Goal: Contribute content: Contribute content

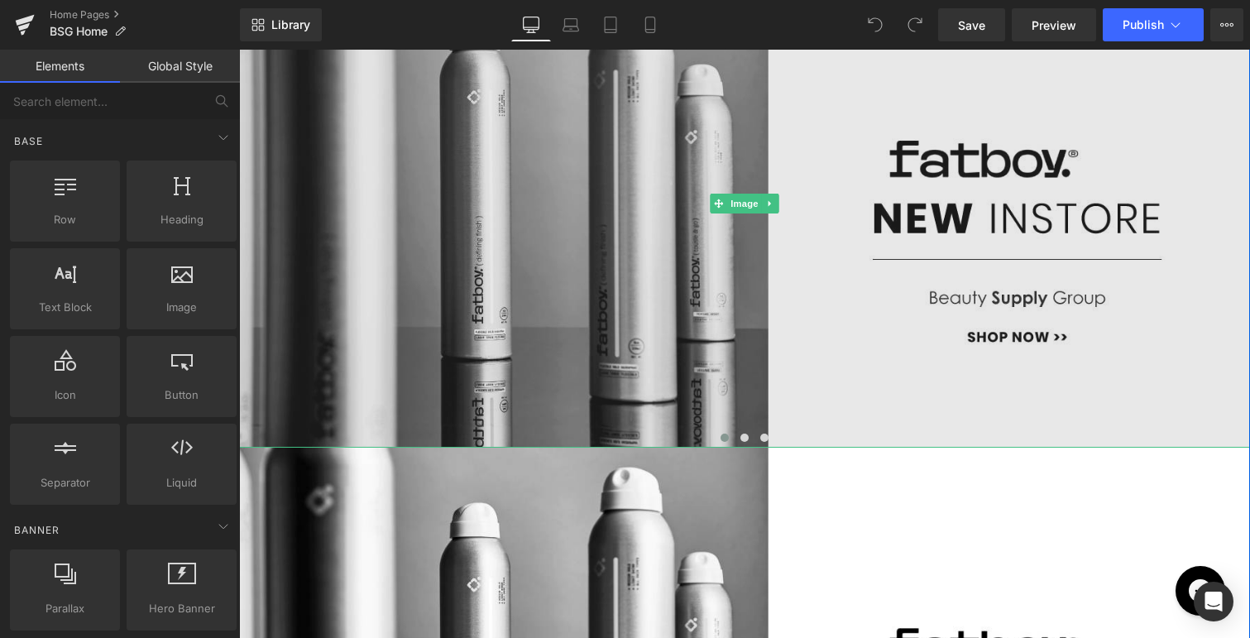
scroll to position [330, 0]
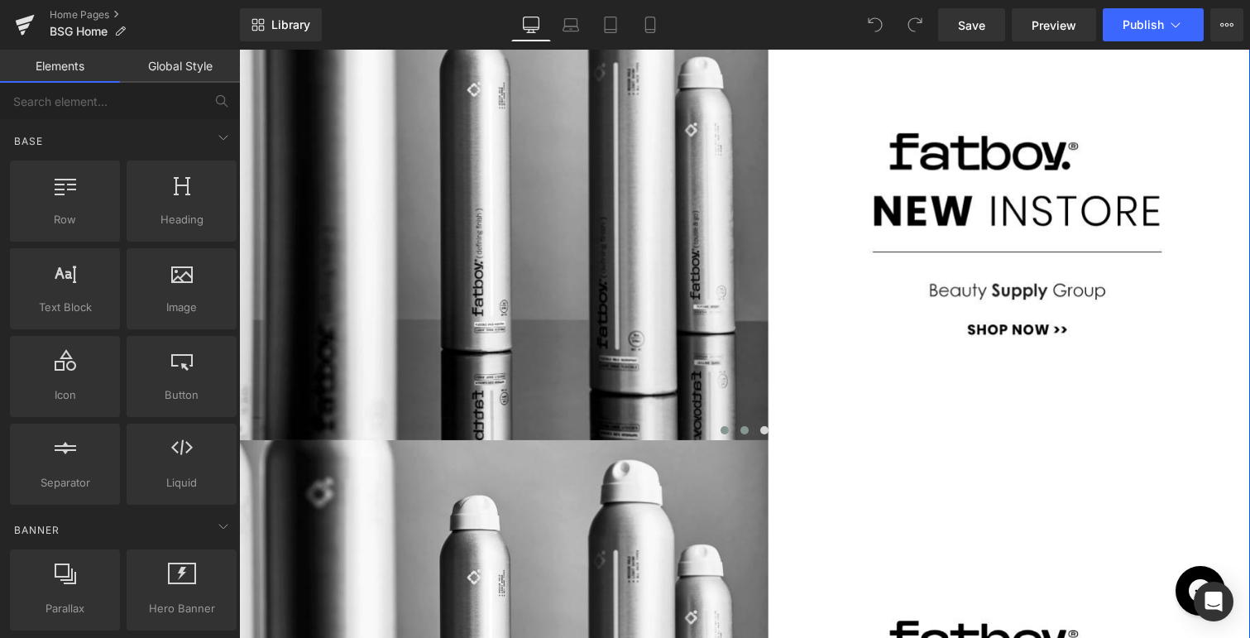
click at [743, 428] on span "Main content" at bounding box center [744, 430] width 8 height 8
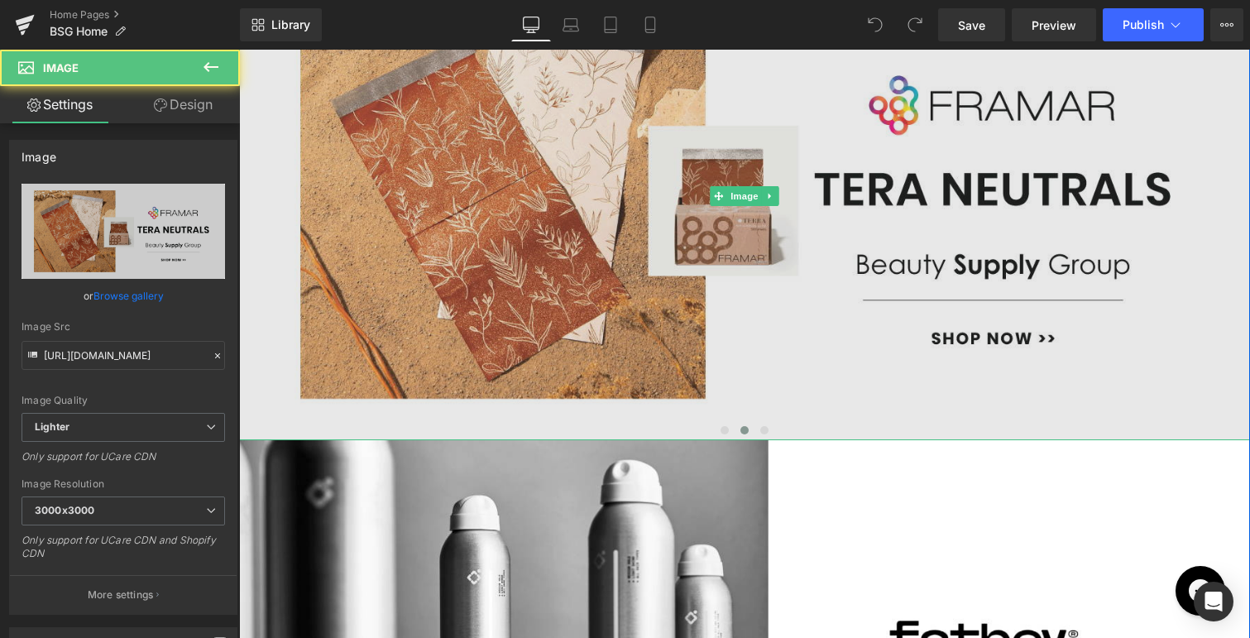
click at [730, 251] on img "Main content" at bounding box center [744, 197] width 1011 height 488
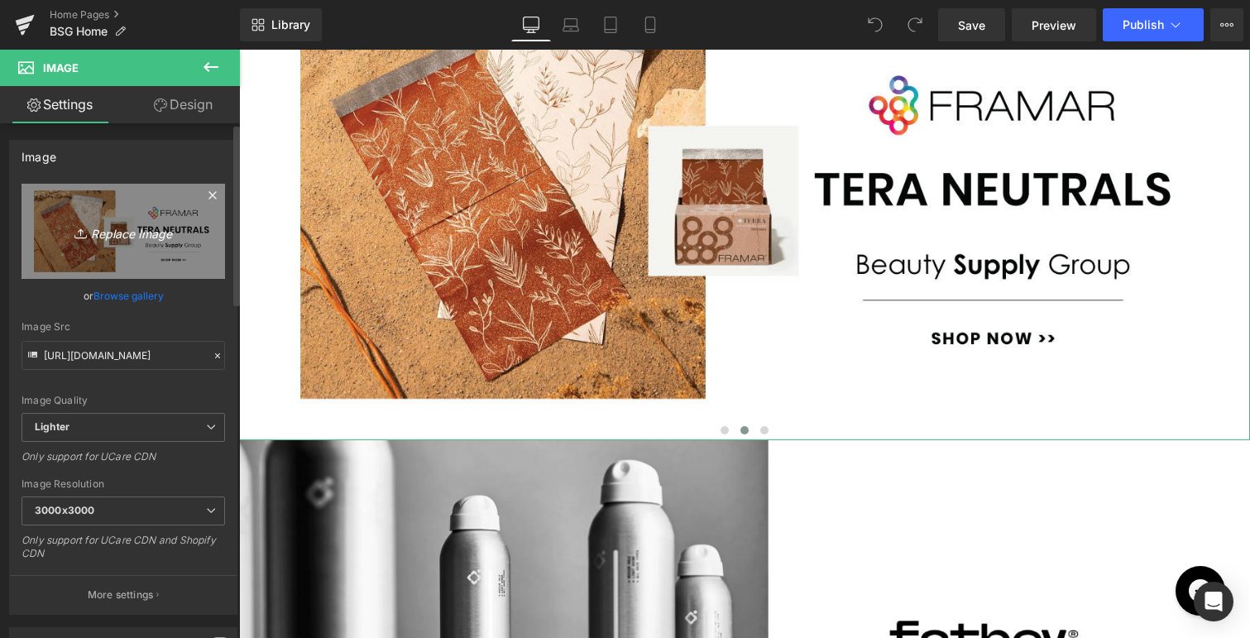
click at [130, 233] on icon "Replace Image" at bounding box center [123, 231] width 132 height 21
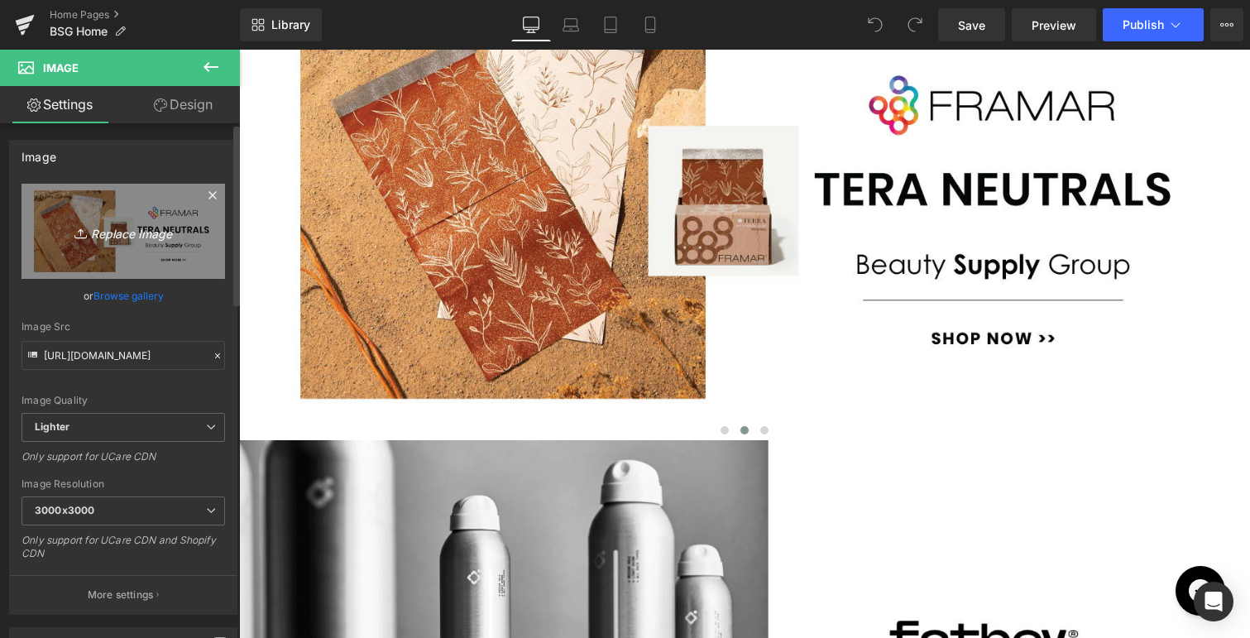
type input "C:\fakepath\BSG-REDKEN-eq.jpg"
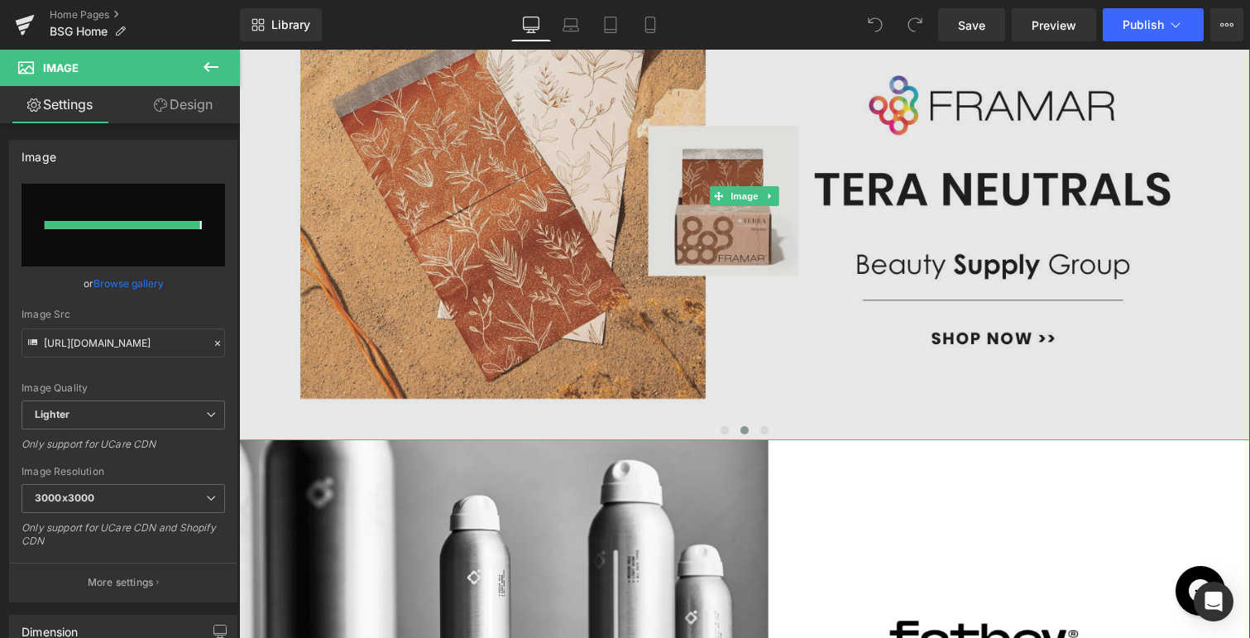
type input "[URL][DOMAIN_NAME]"
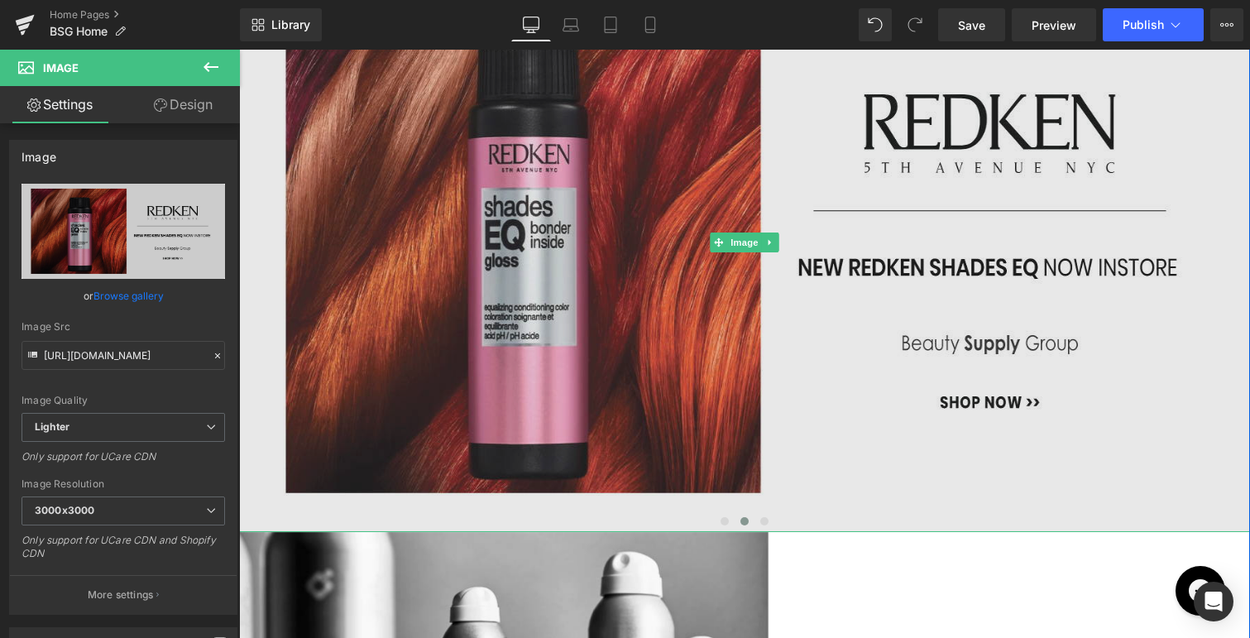
click at [699, 221] on img "Main content" at bounding box center [744, 242] width 1011 height 579
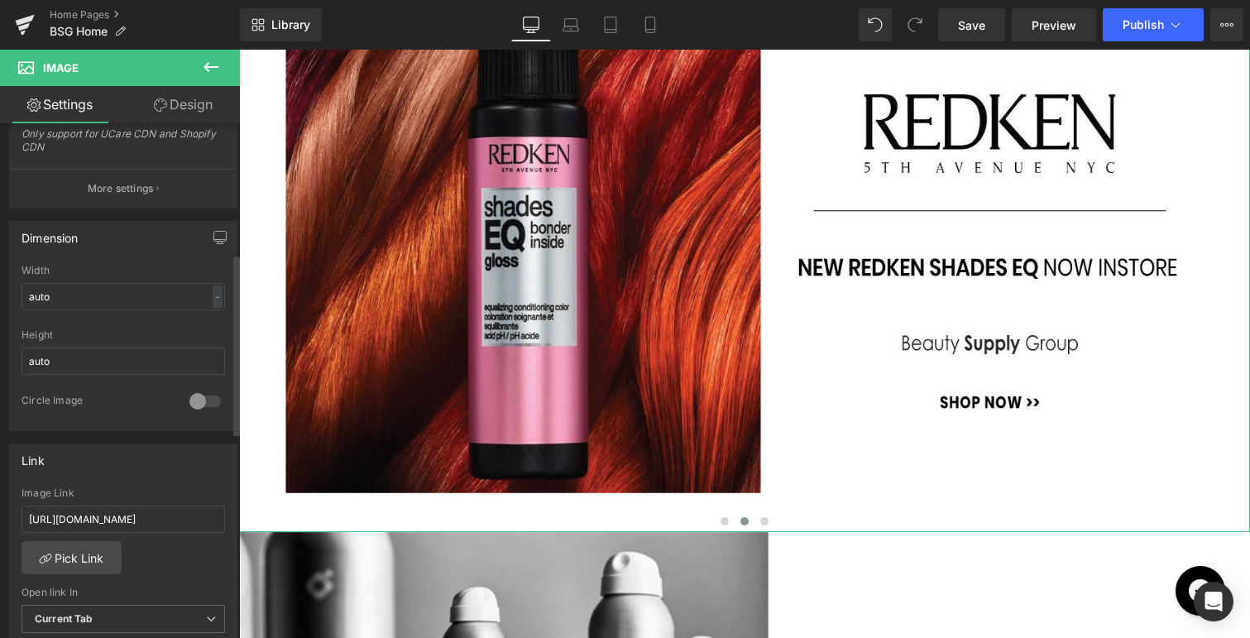
scroll to position [418, 0]
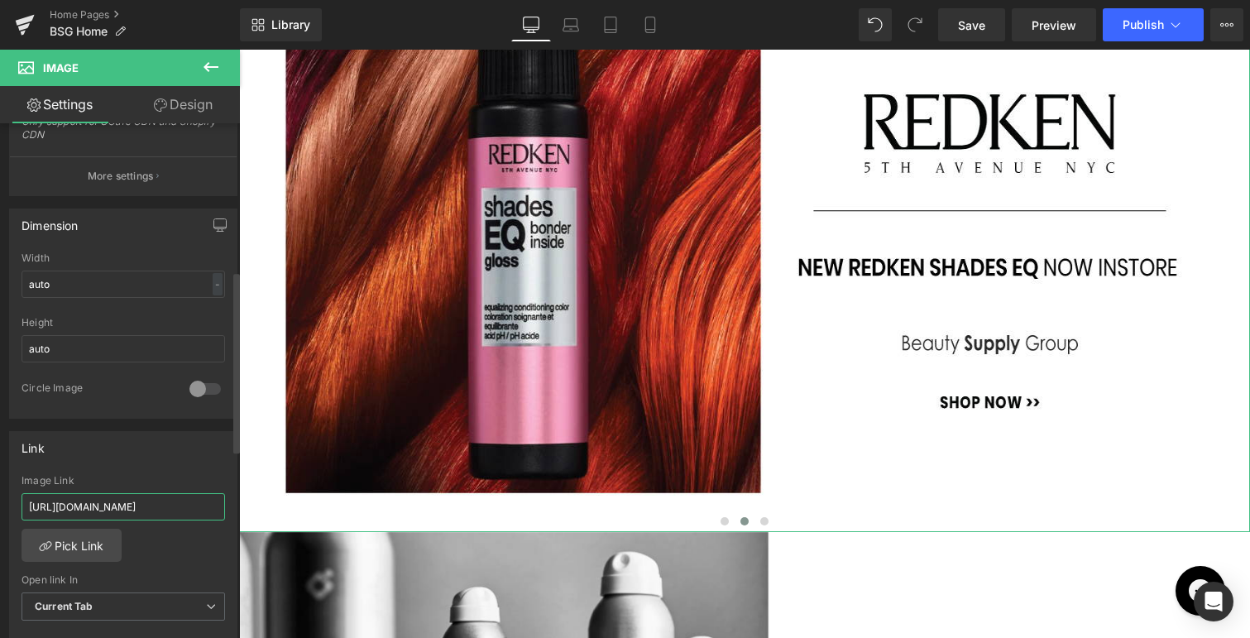
click at [97, 502] on input "[URL][DOMAIN_NAME]" at bounding box center [123, 506] width 203 height 27
paste input "redken-professional/products/redken-shades-eq-bonder-inside"
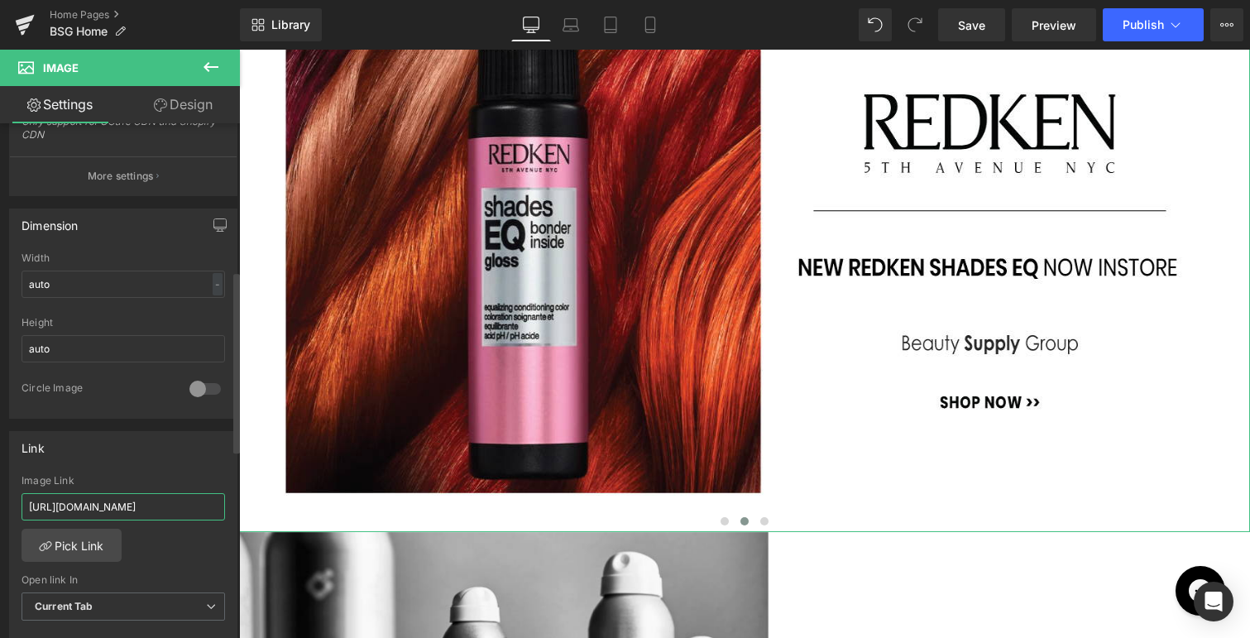
type input "[URL][DOMAIN_NAME]"
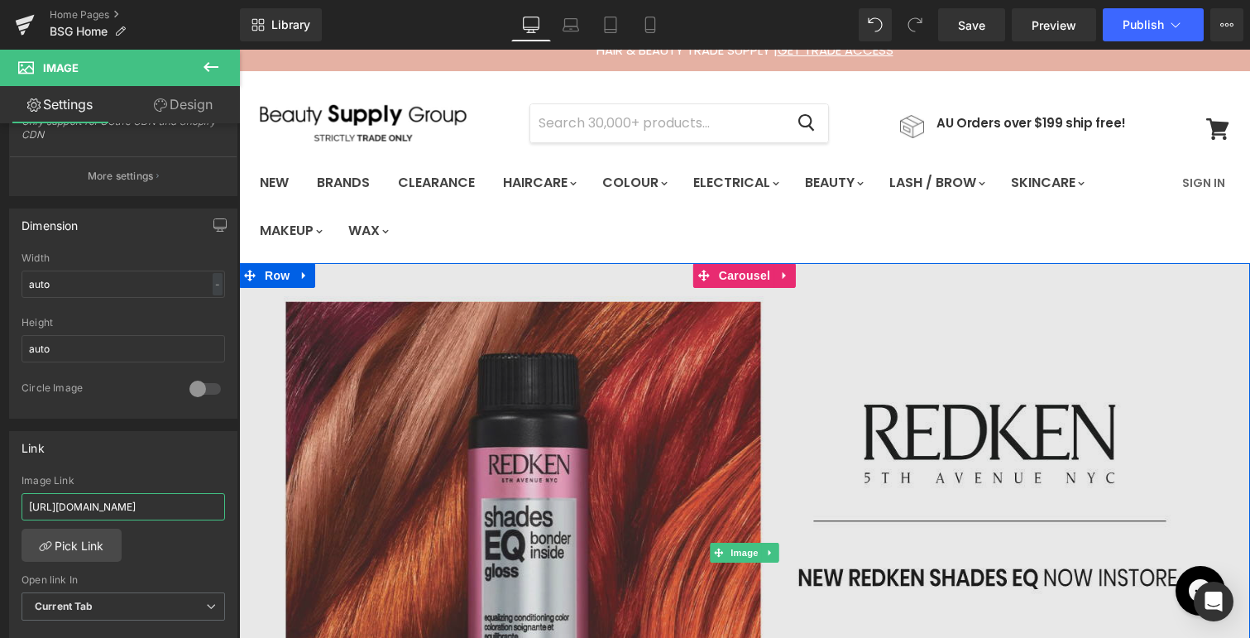
scroll to position [20, 0]
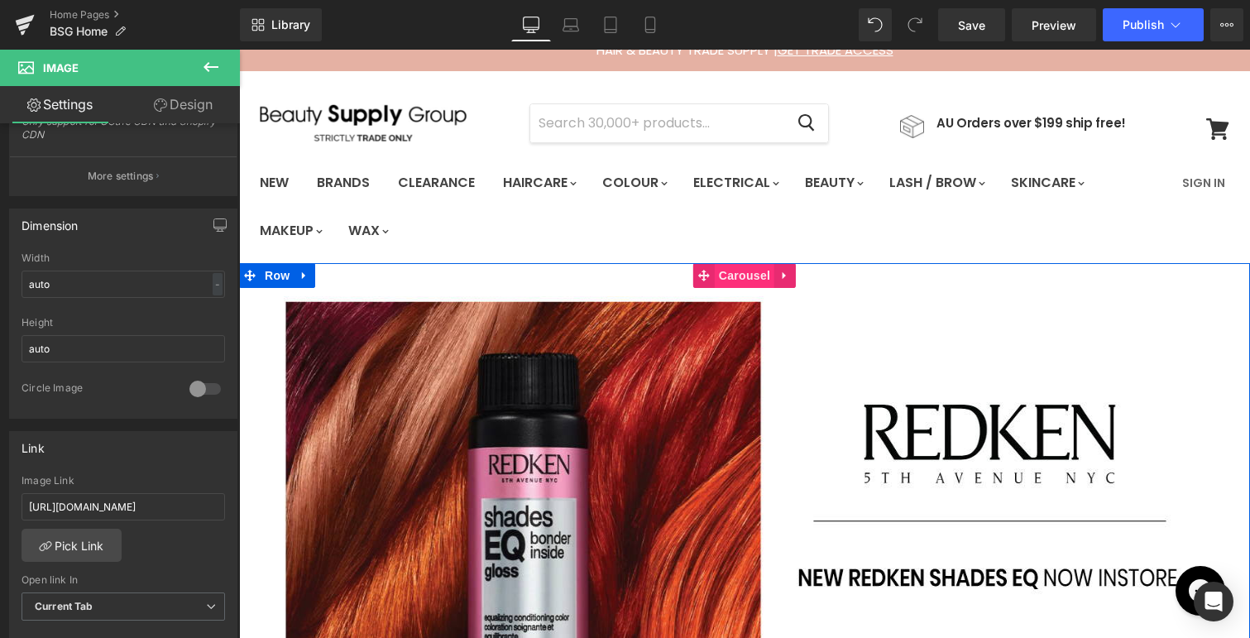
click at [733, 275] on span "Carousel" at bounding box center [745, 275] width 60 height 25
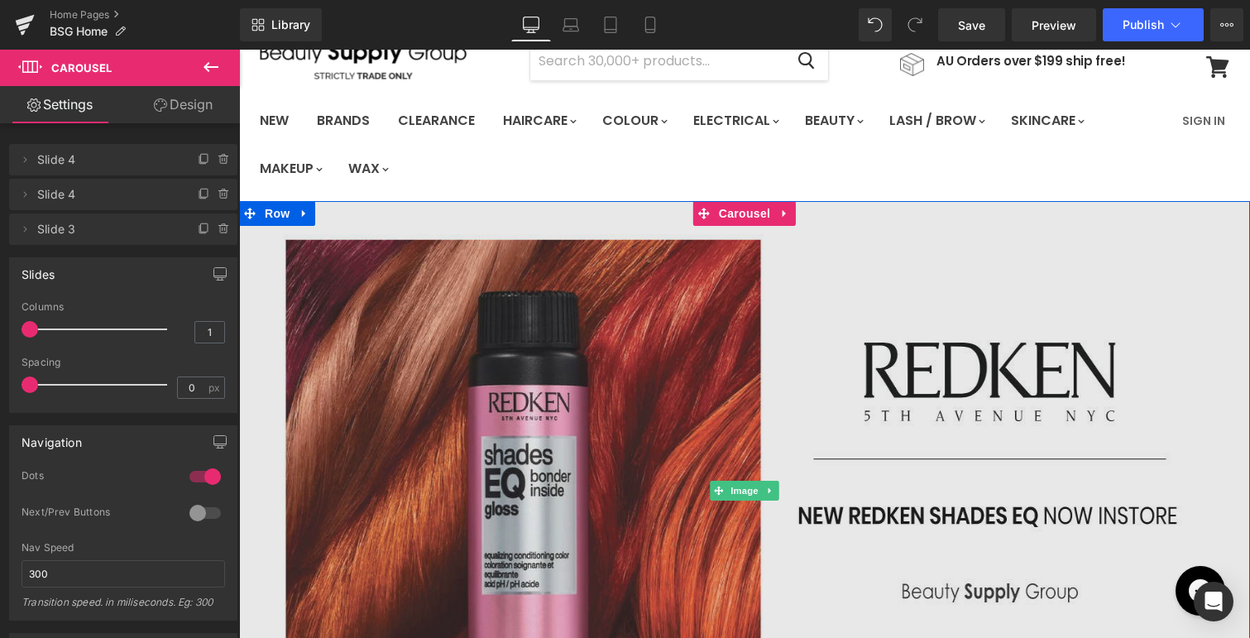
scroll to position [82, 0]
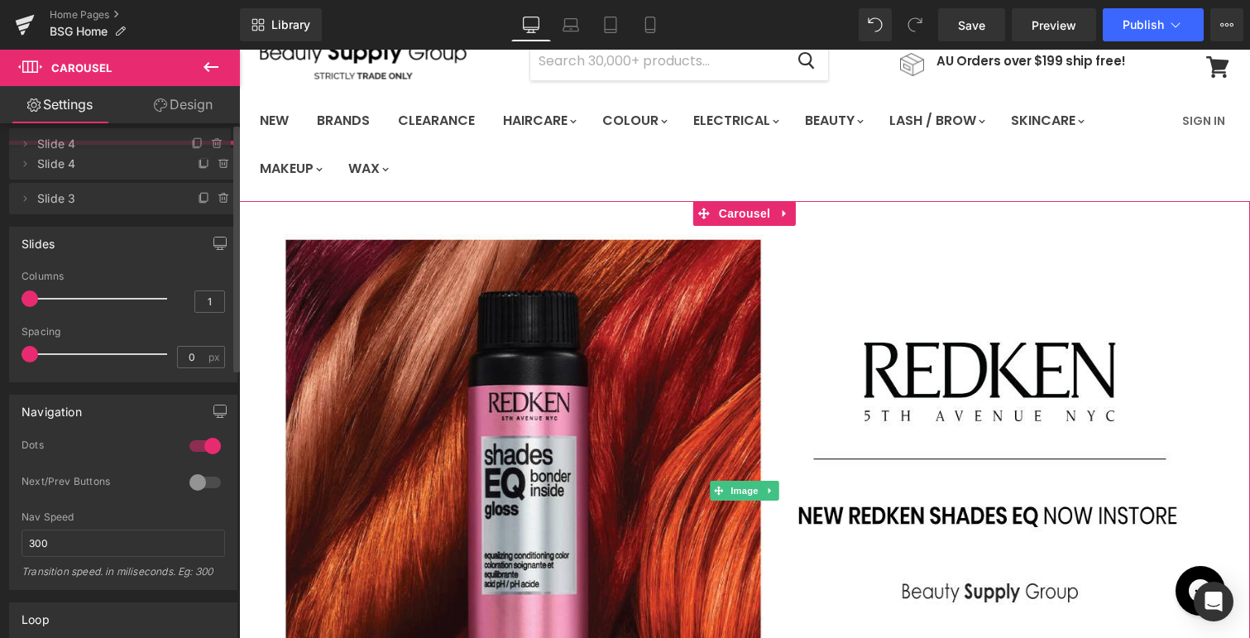
drag, startPoint x: 141, startPoint y: 193, endPoint x: 144, endPoint y: 142, distance: 50.6
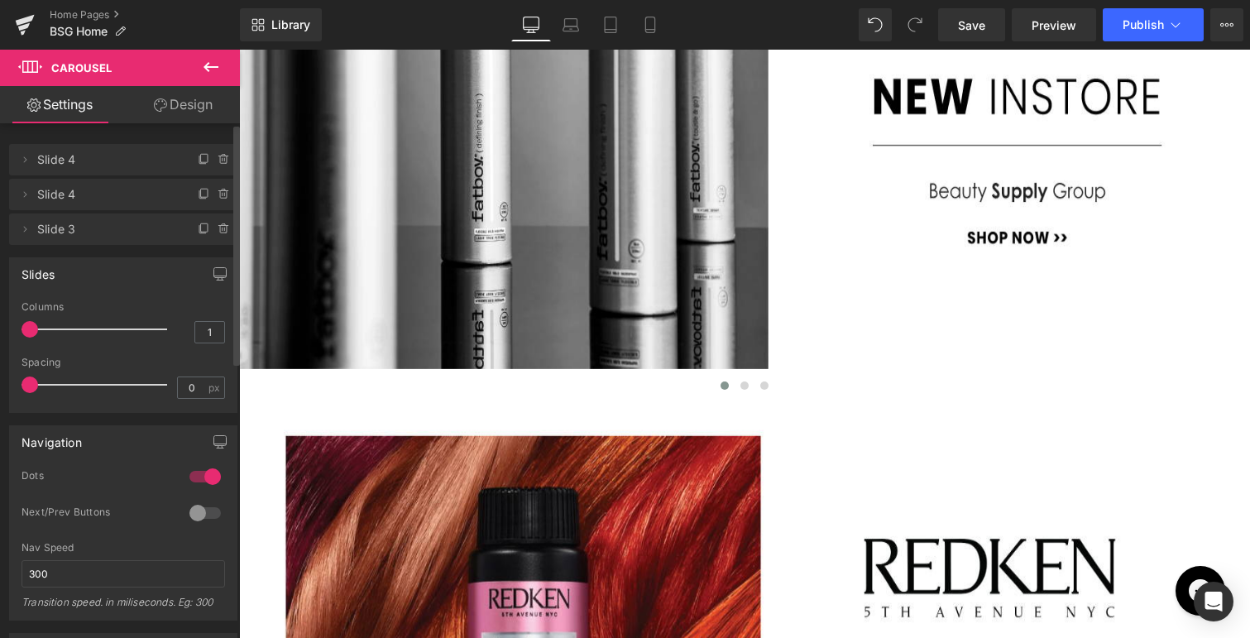
scroll to position [493, 0]
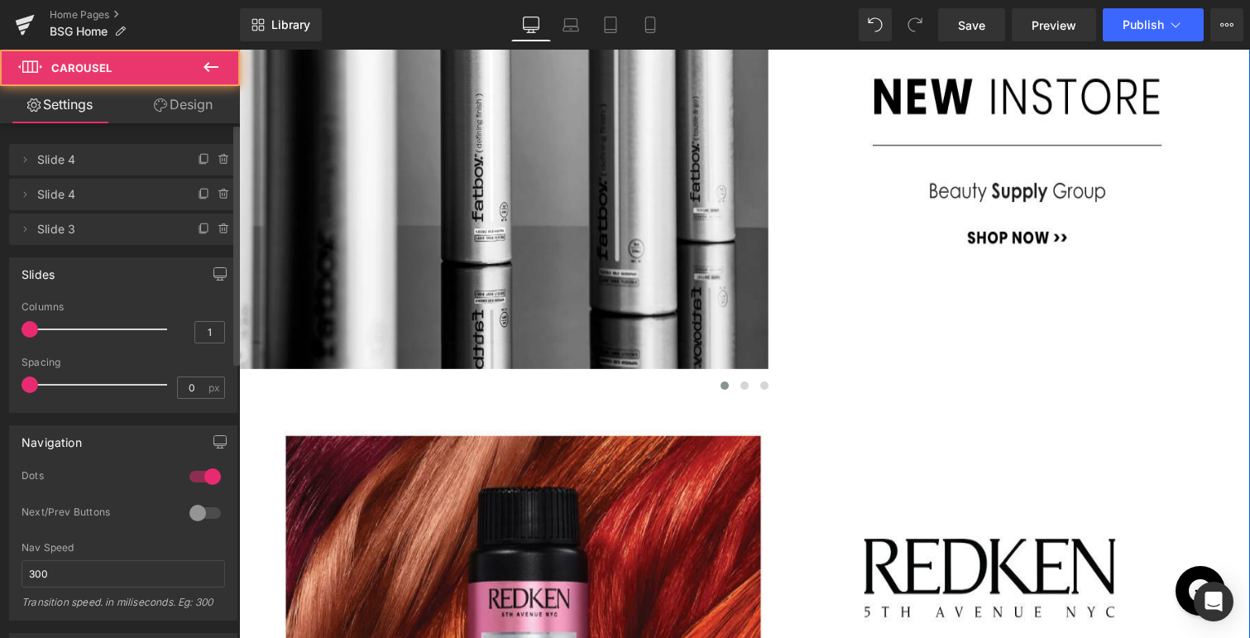
click at [239, 50] on span "Main content" at bounding box center [239, 50] width 0 height 0
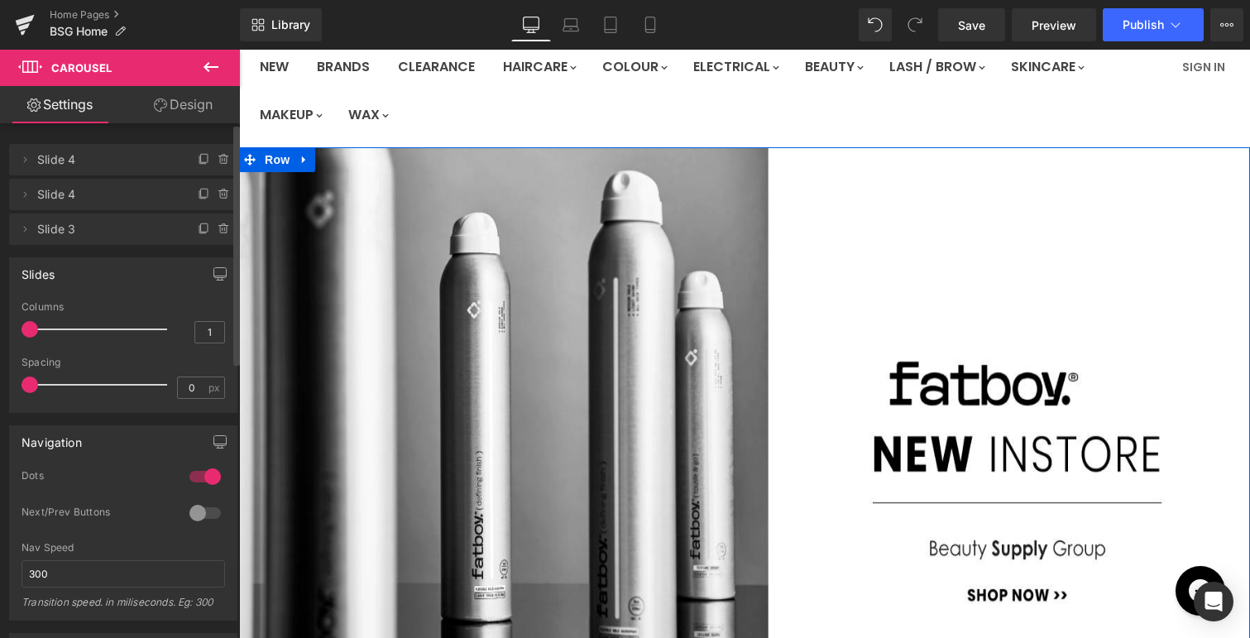
scroll to position [136, 0]
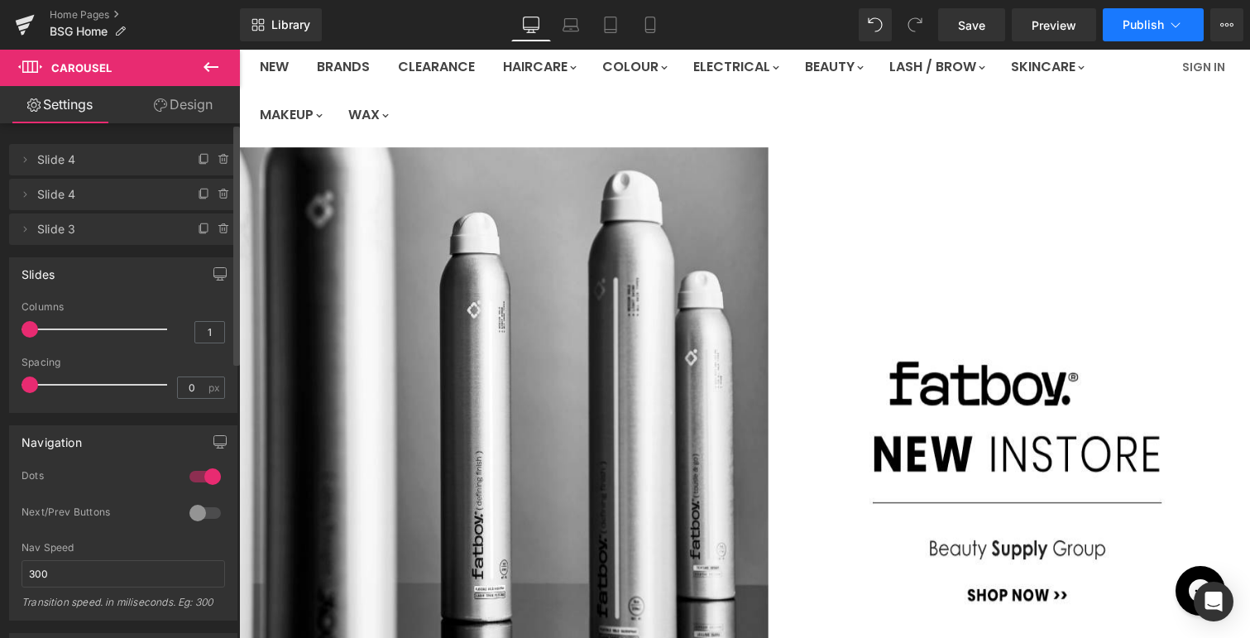
click at [1140, 26] on span "Publish" at bounding box center [1142, 24] width 41 height 13
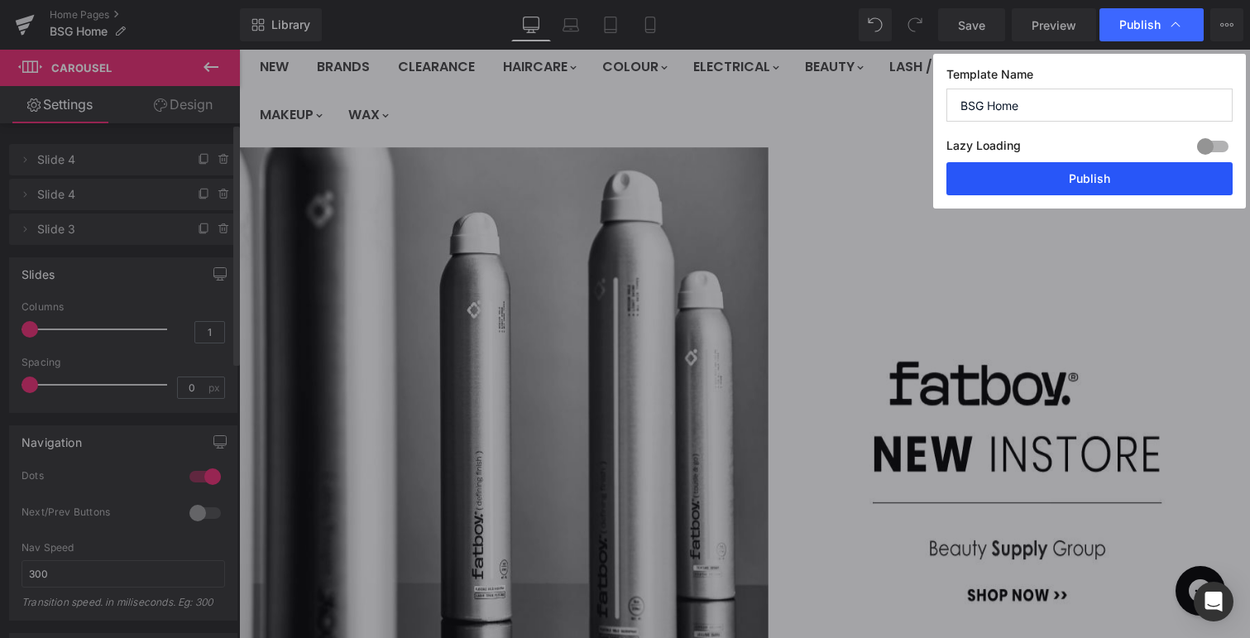
click at [1068, 170] on button "Publish" at bounding box center [1089, 178] width 286 height 33
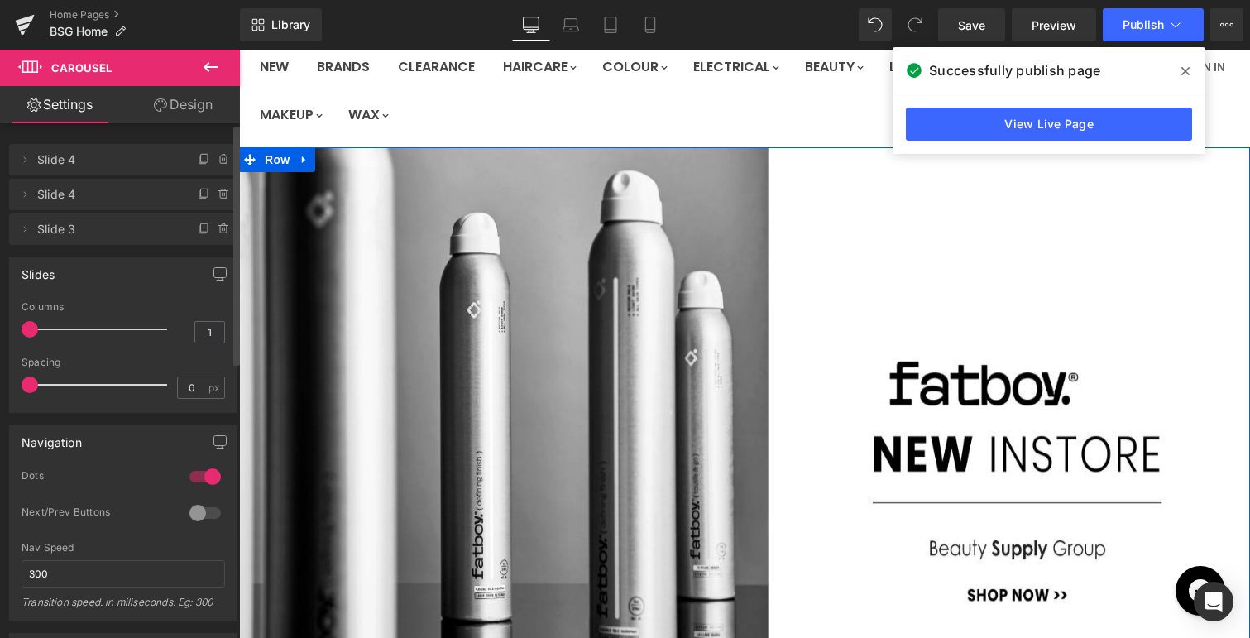
click at [239, 50] on link "Main content" at bounding box center [239, 50] width 0 height 0
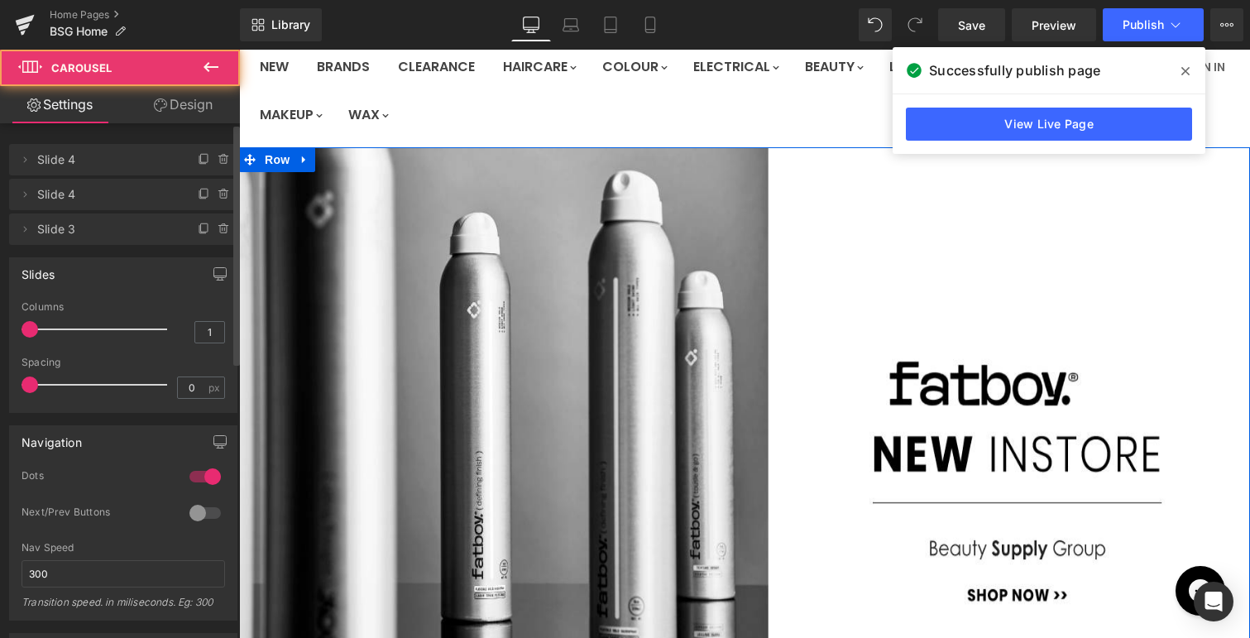
click \ "Main content"
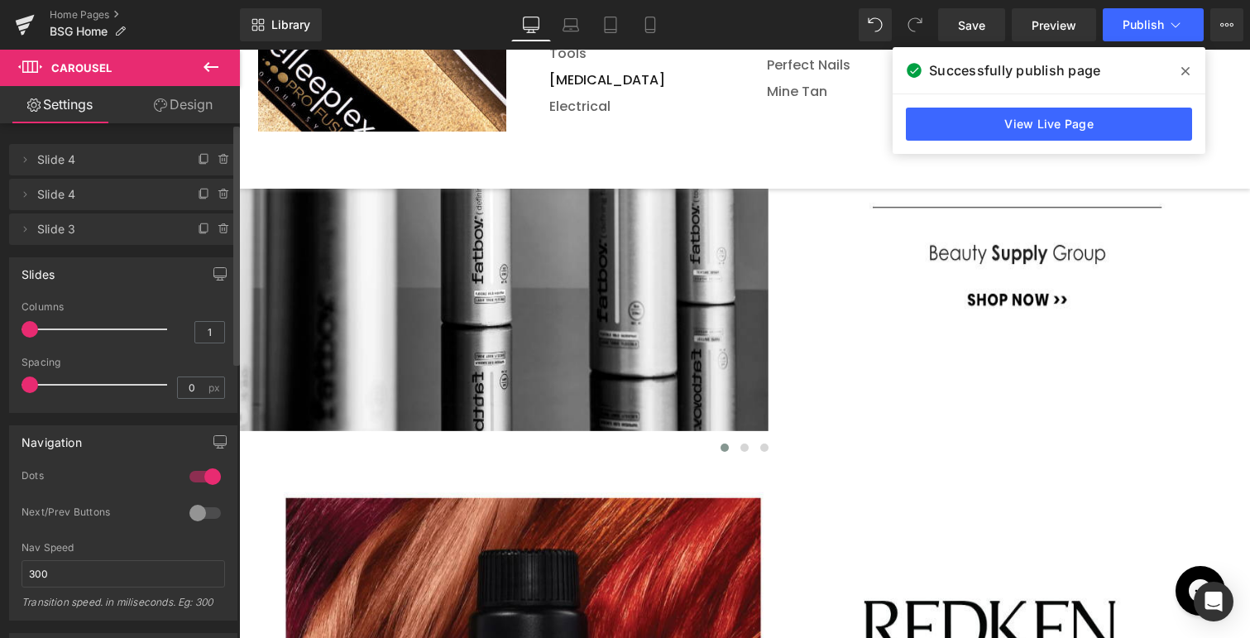
scroll to position [443, 0]
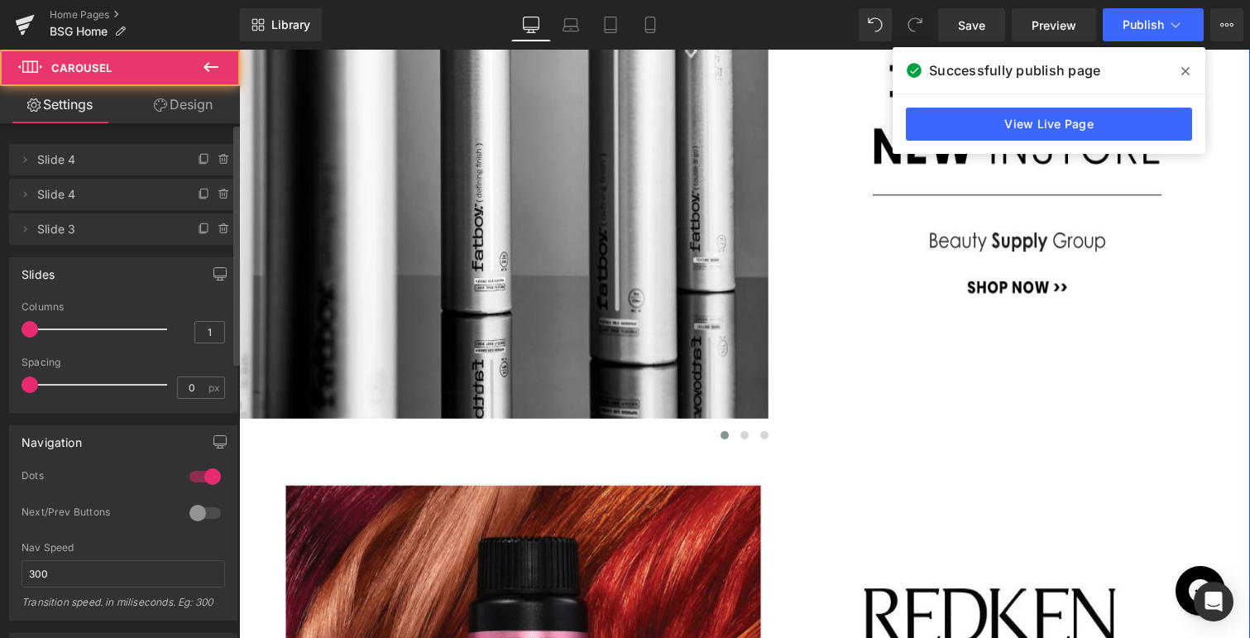
click at [239, 50] on span "Main content" at bounding box center [239, 50] width 0 height 0
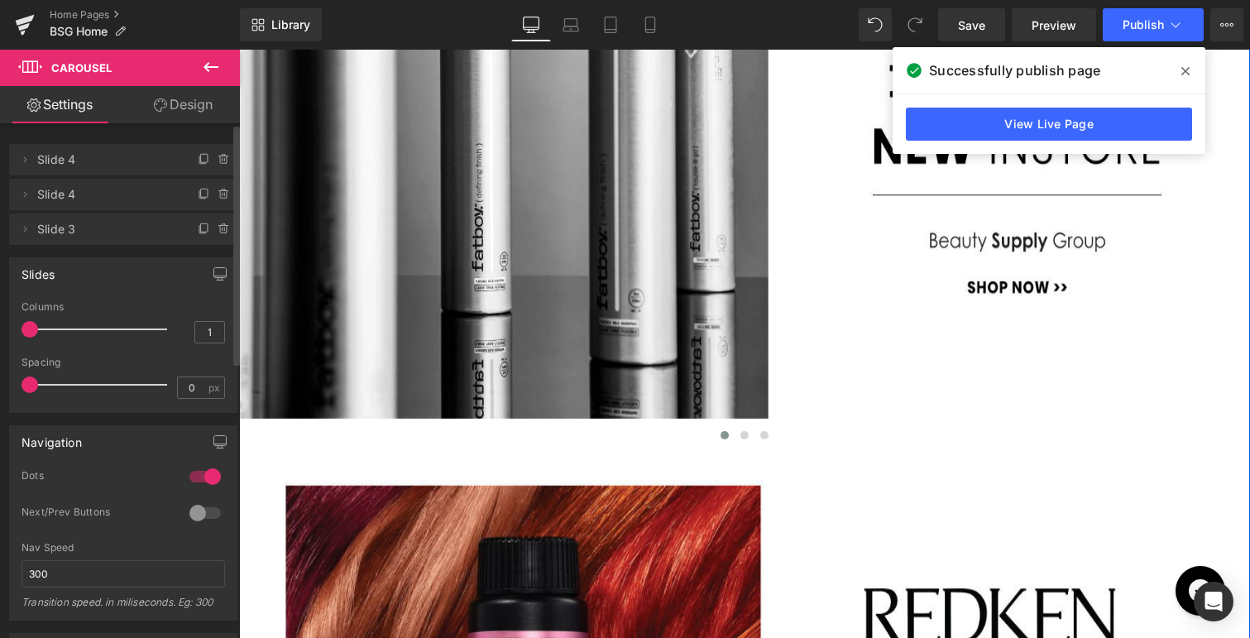
click at [239, 50] on span "Main content" at bounding box center [239, 50] width 0 height 0
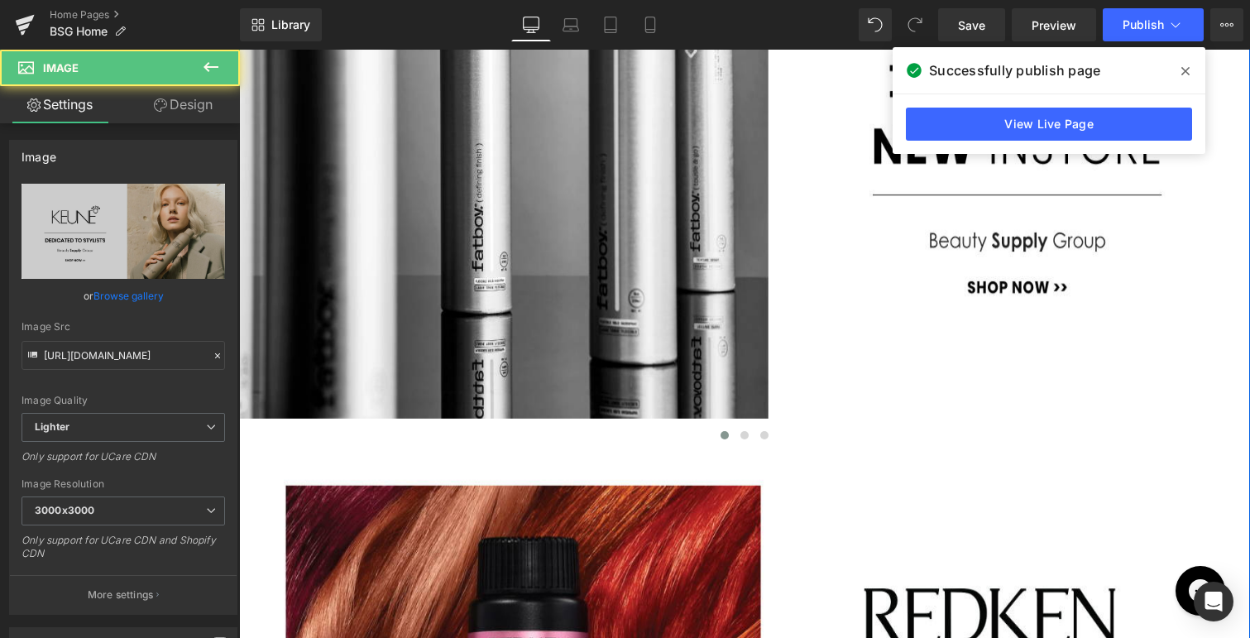
click \ "Main content"
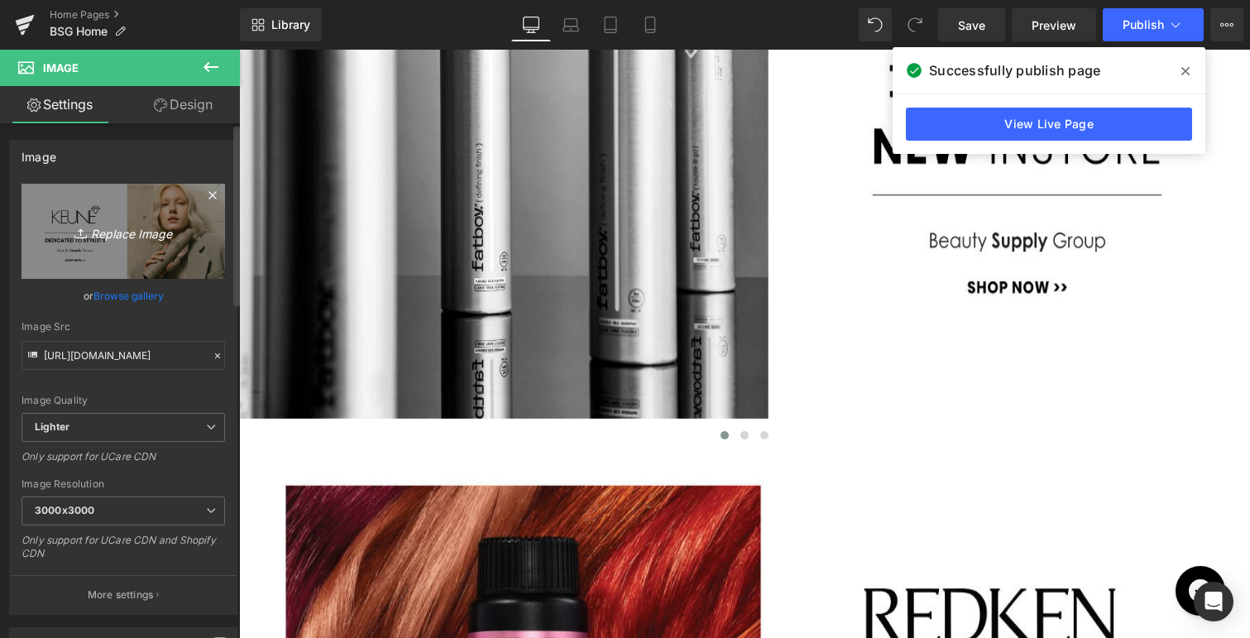
click at [127, 231] on icon "Replace Image" at bounding box center [123, 231] width 132 height 21
type input "C:\fakepath\BSG-Schwarzcopf-SESSION.jpg"
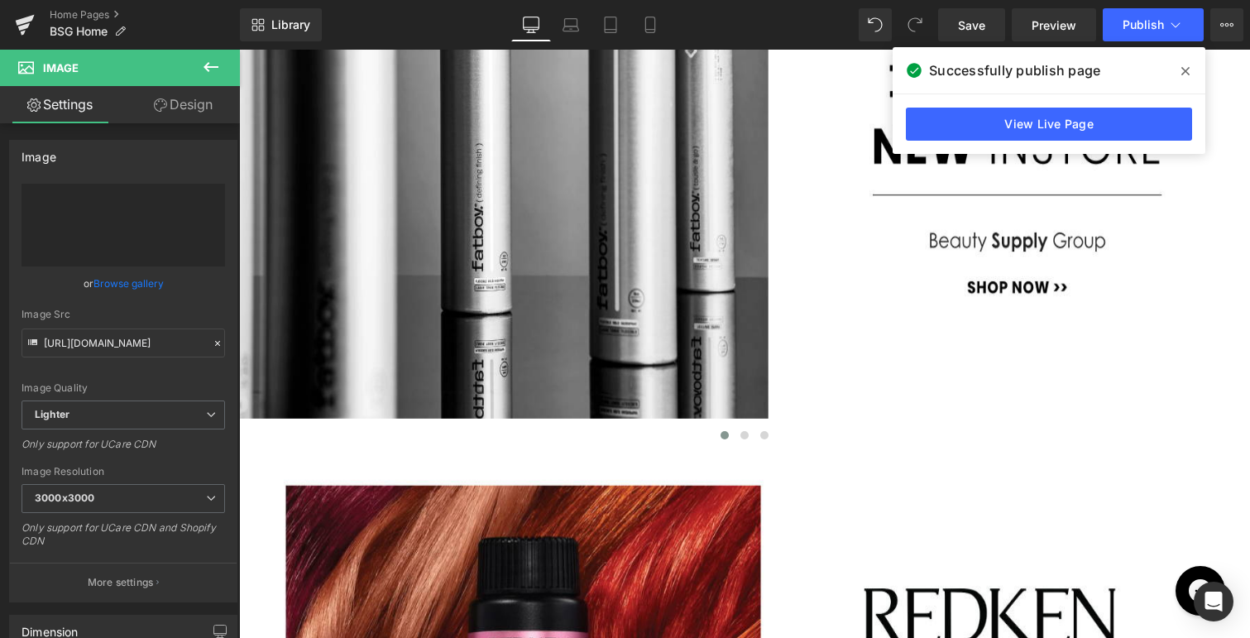
type input "[URL][DOMAIN_NAME]"
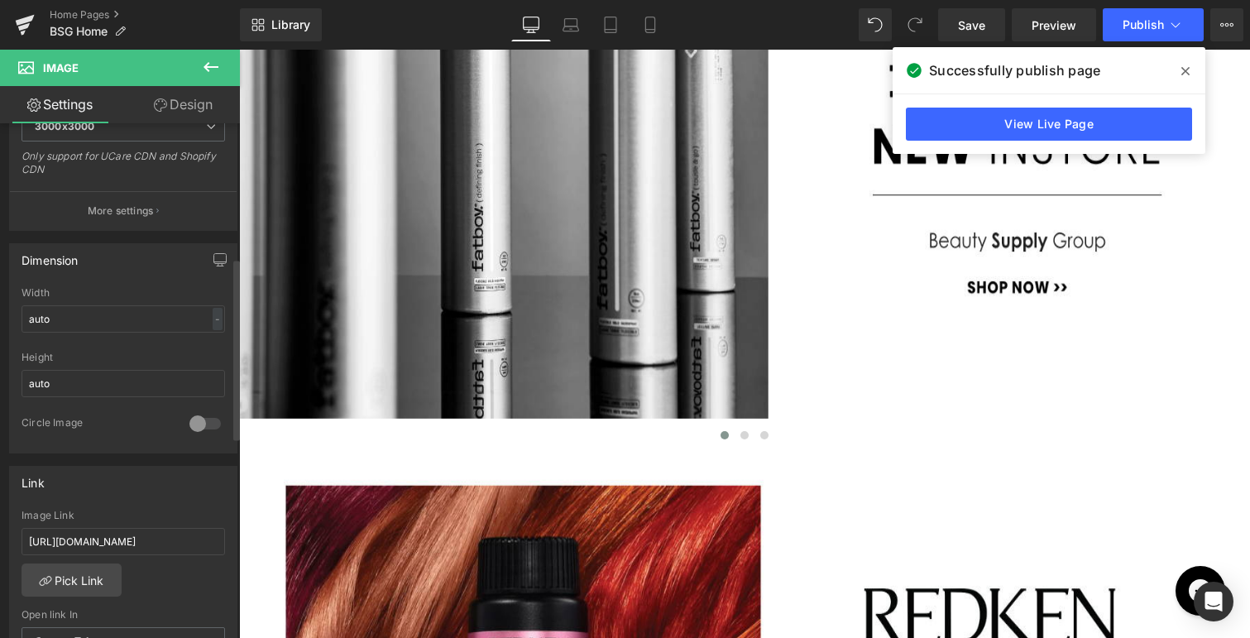
scroll to position [385, 0]
click at [105, 541] on input "[URL][DOMAIN_NAME]" at bounding box center [123, 540] width 203 height 27
paste input "schwarzkopf-bonacure?sort=created-descending"
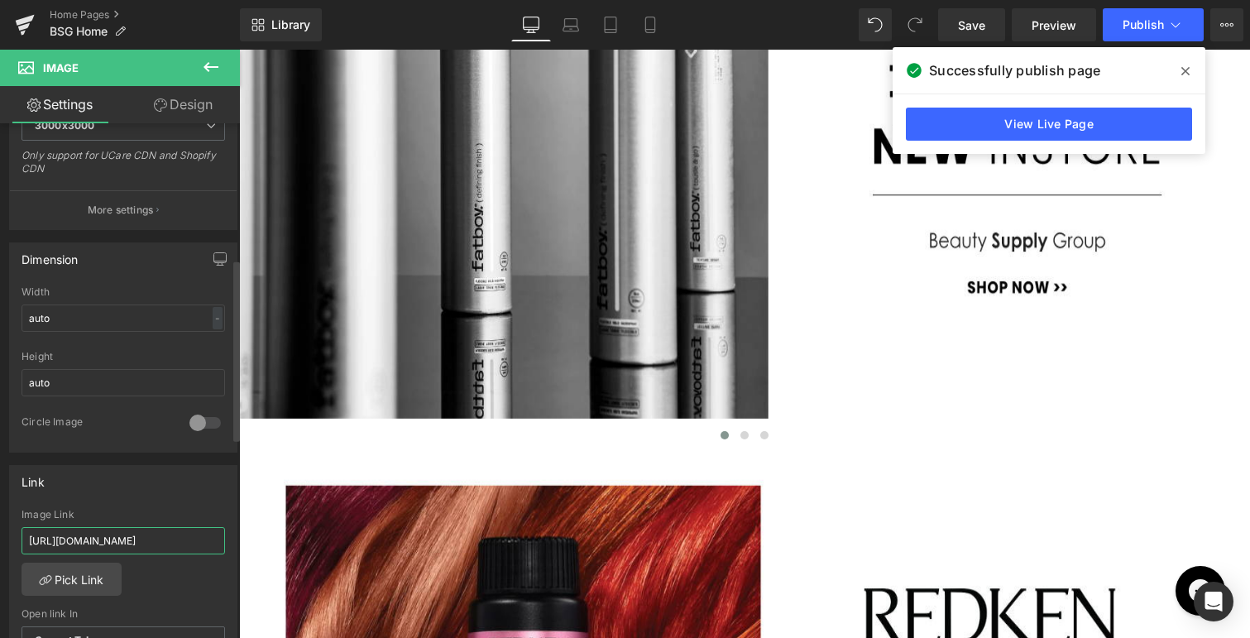
type input "[URL][DOMAIN_NAME]"
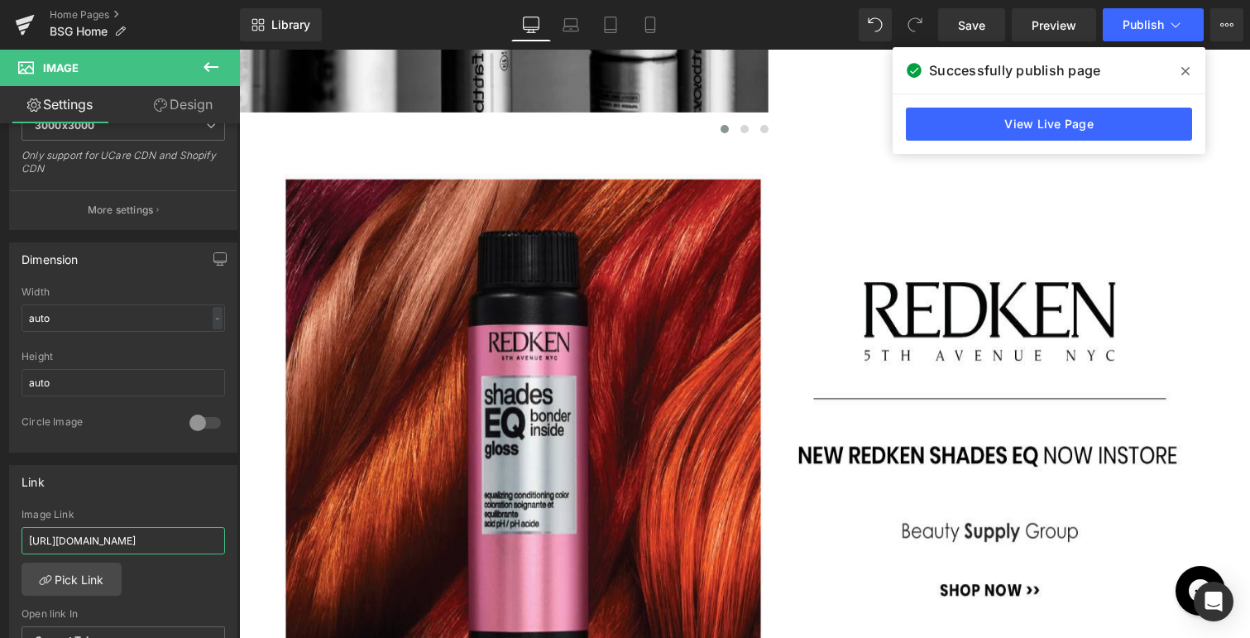
scroll to position [749, 0]
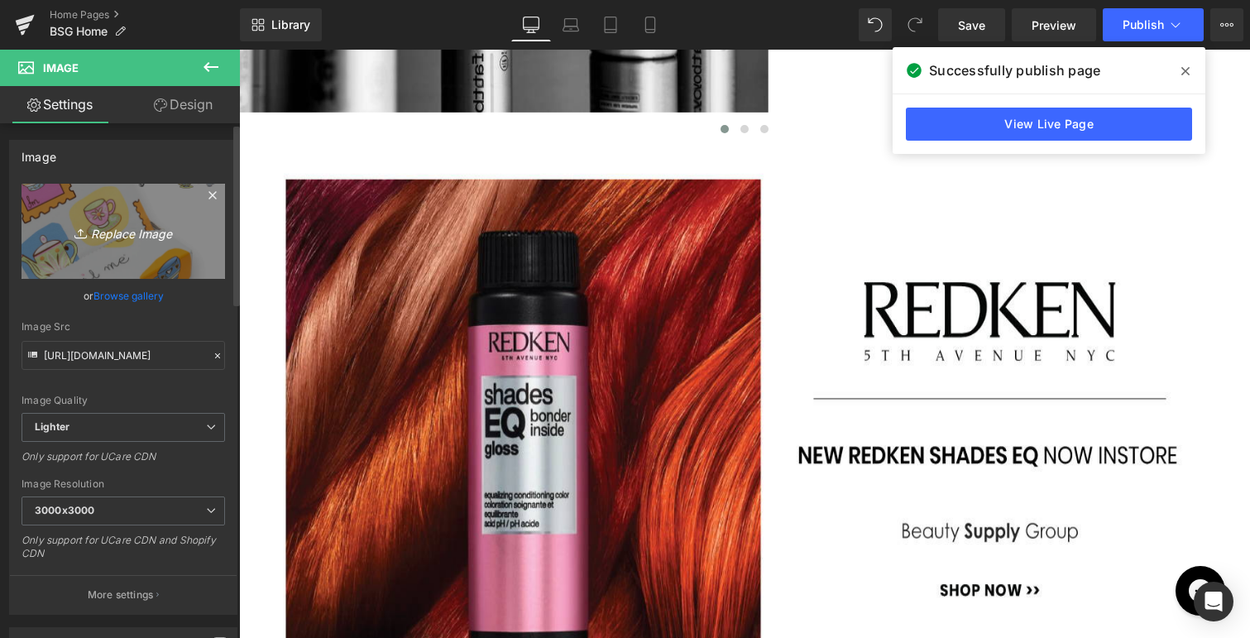
click at [114, 232] on icon "Replace Image" at bounding box center [123, 231] width 132 height 21
type input "C:\fakepath\fram2.jpg"
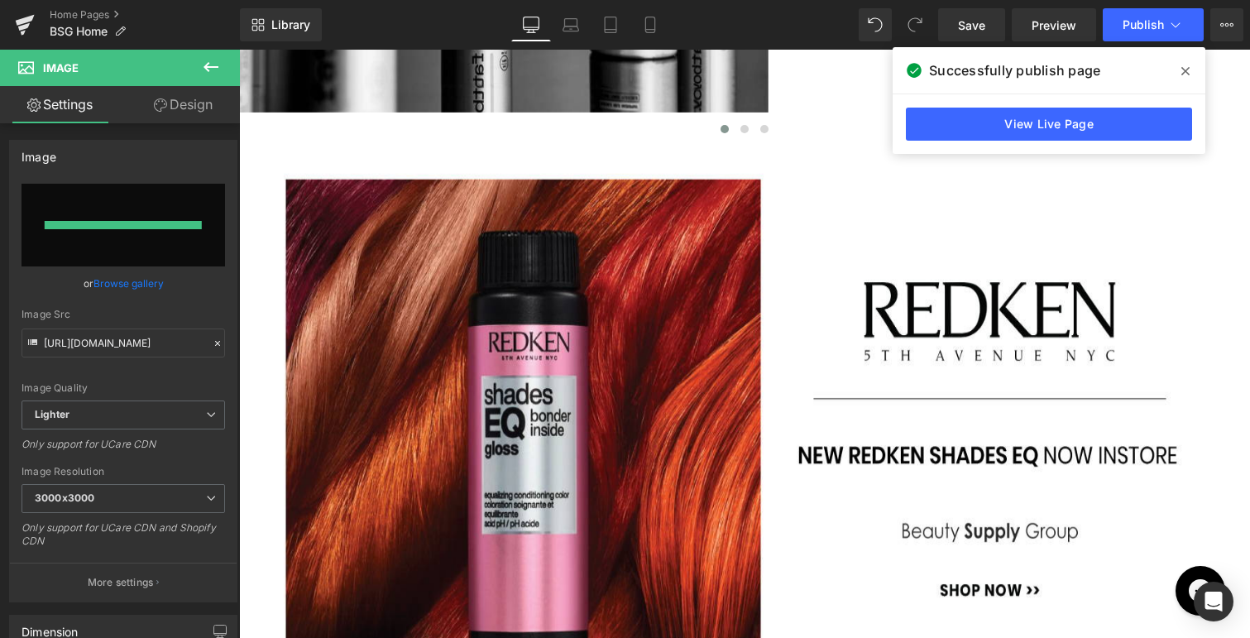
type input "[URL][DOMAIN_NAME]"
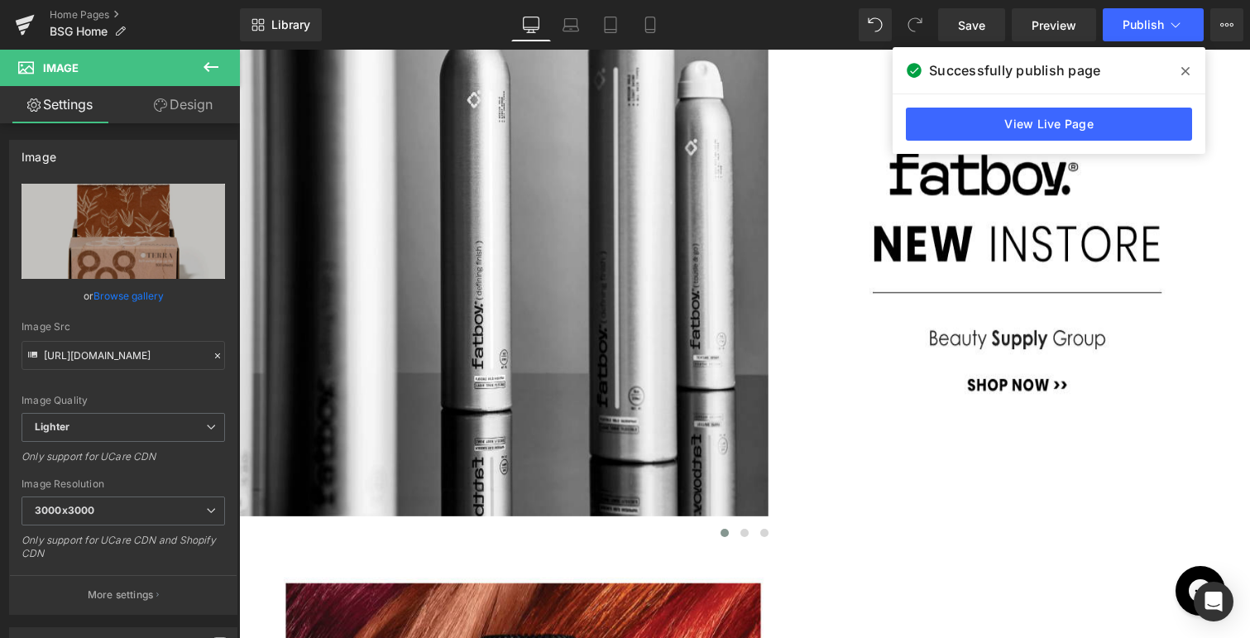
scroll to position [303, 0]
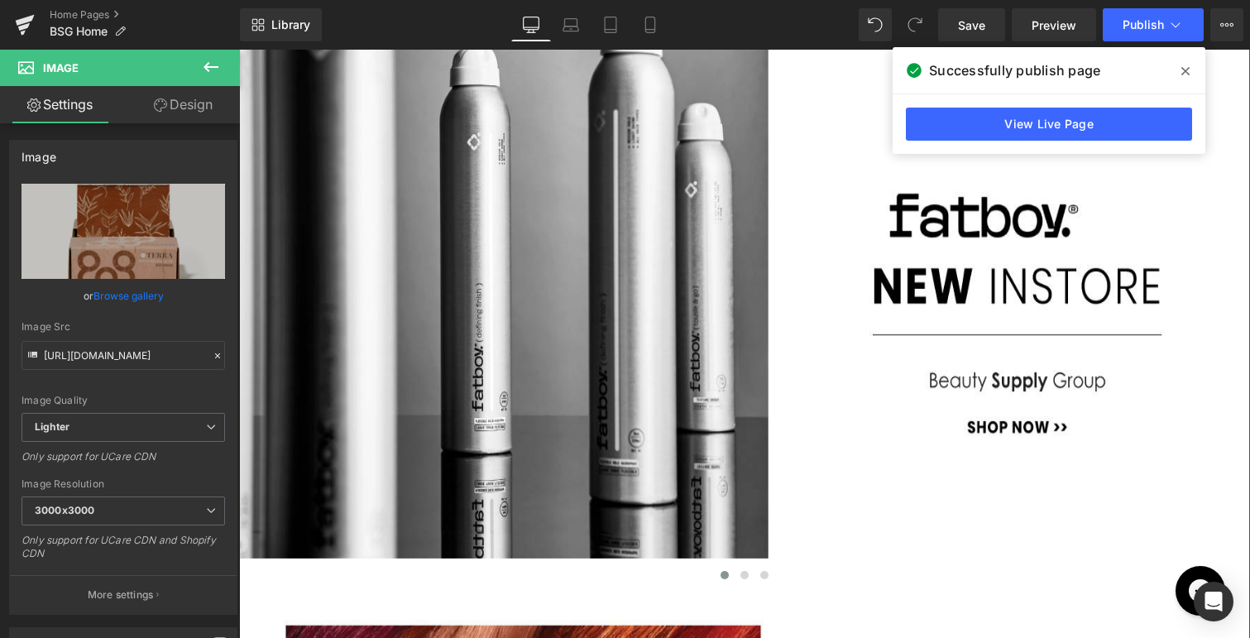
click \ "Main content"
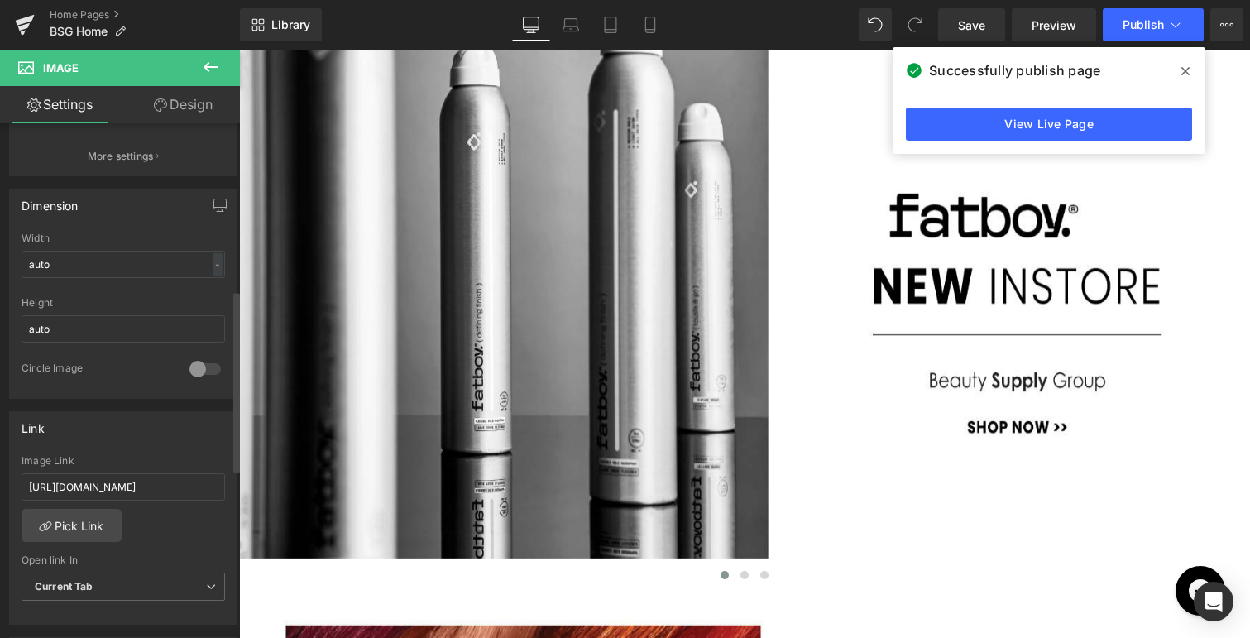
scroll to position [574, 0]
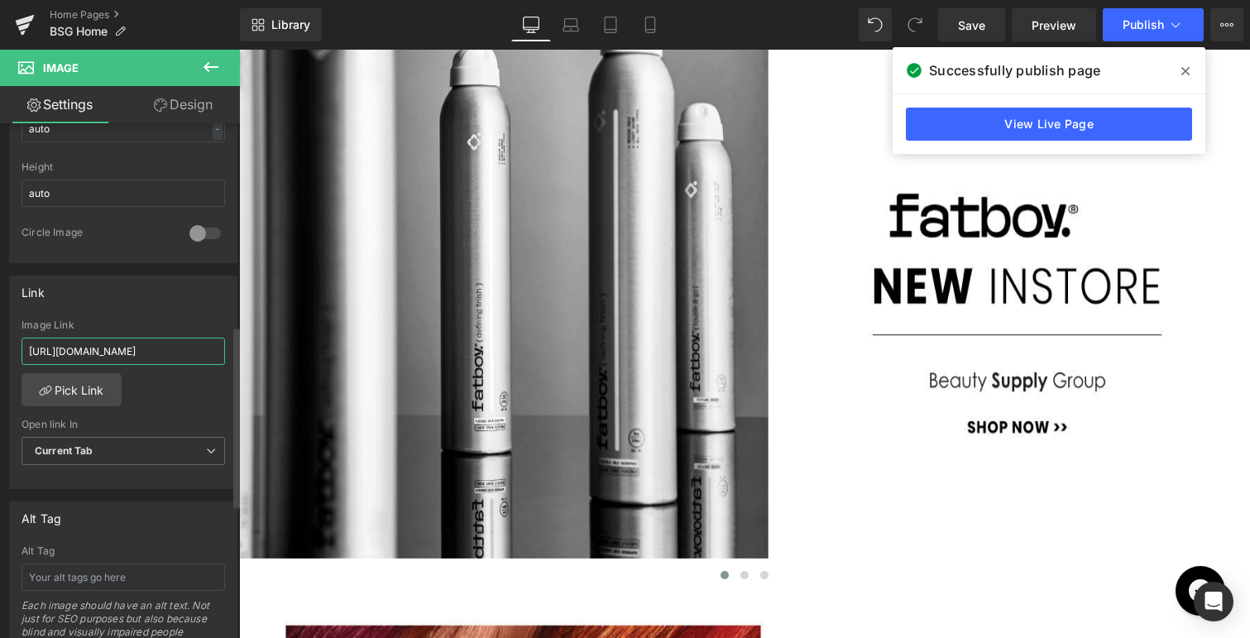
click at [170, 346] on input "[URL][DOMAIN_NAME]" at bounding box center [123, 350] width 203 height 27
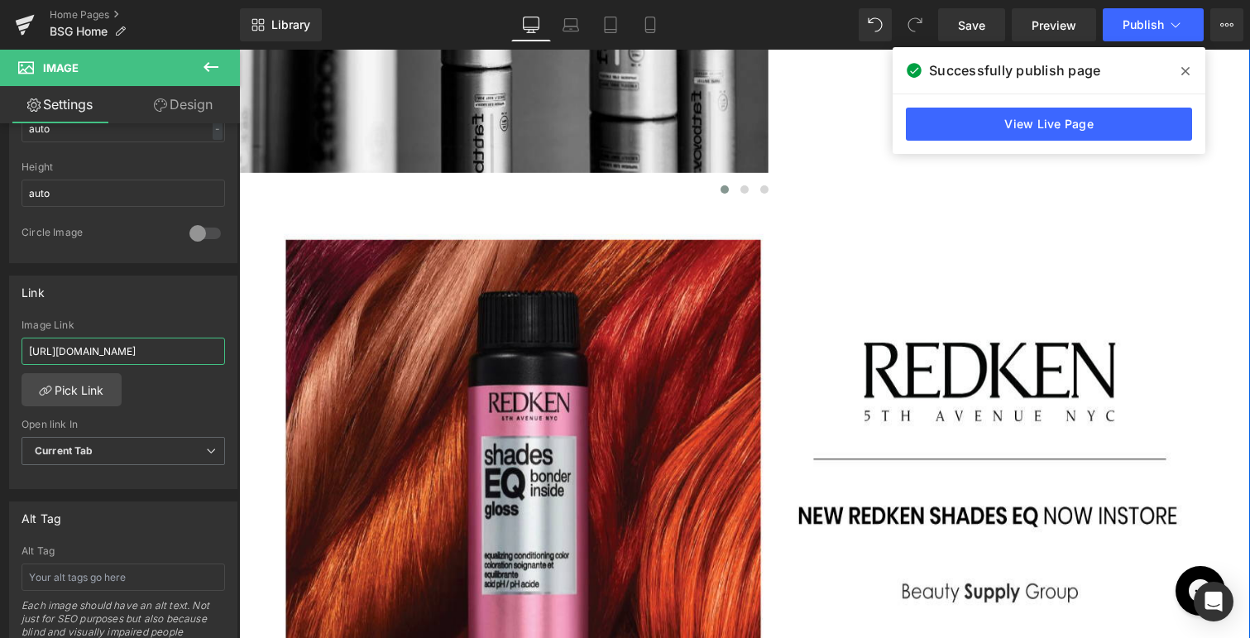
scroll to position [689, 0]
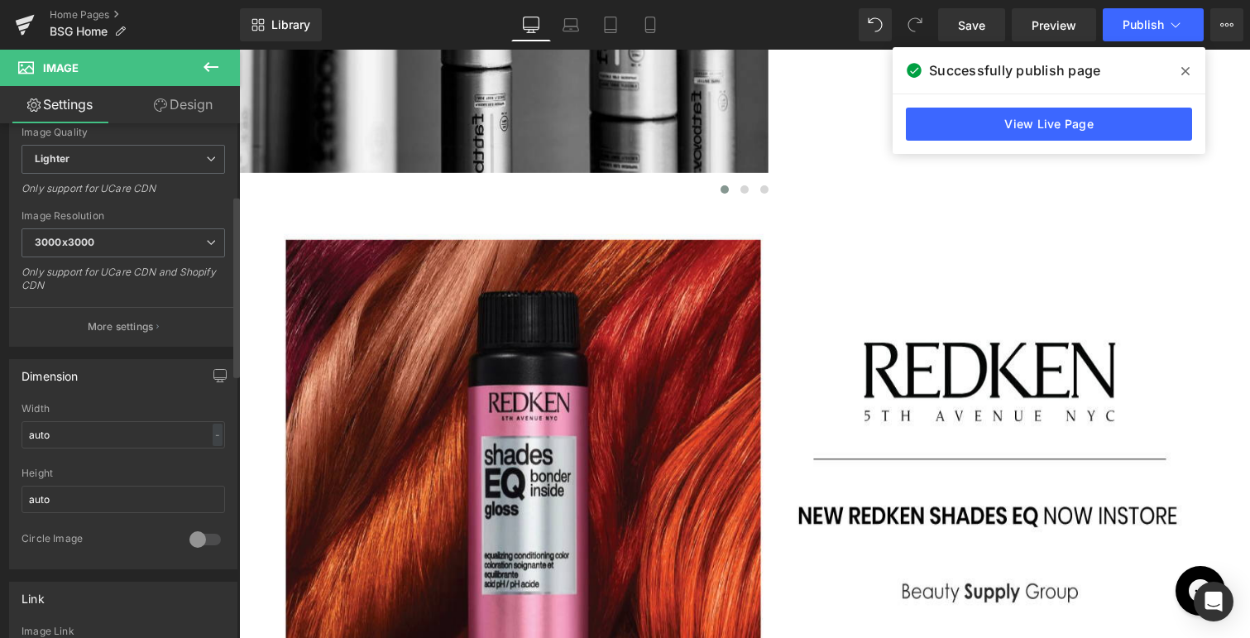
scroll to position [318, 0]
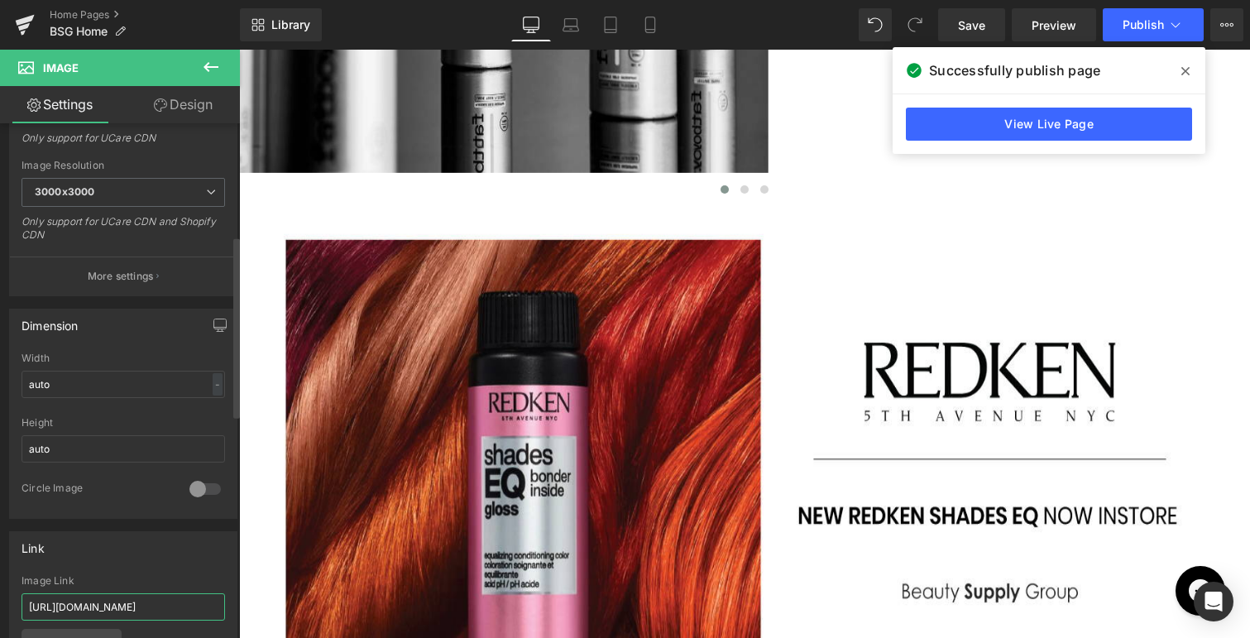
click at [135, 598] on input "[URL][DOMAIN_NAME]" at bounding box center [123, 606] width 203 height 27
paste input "ramar"
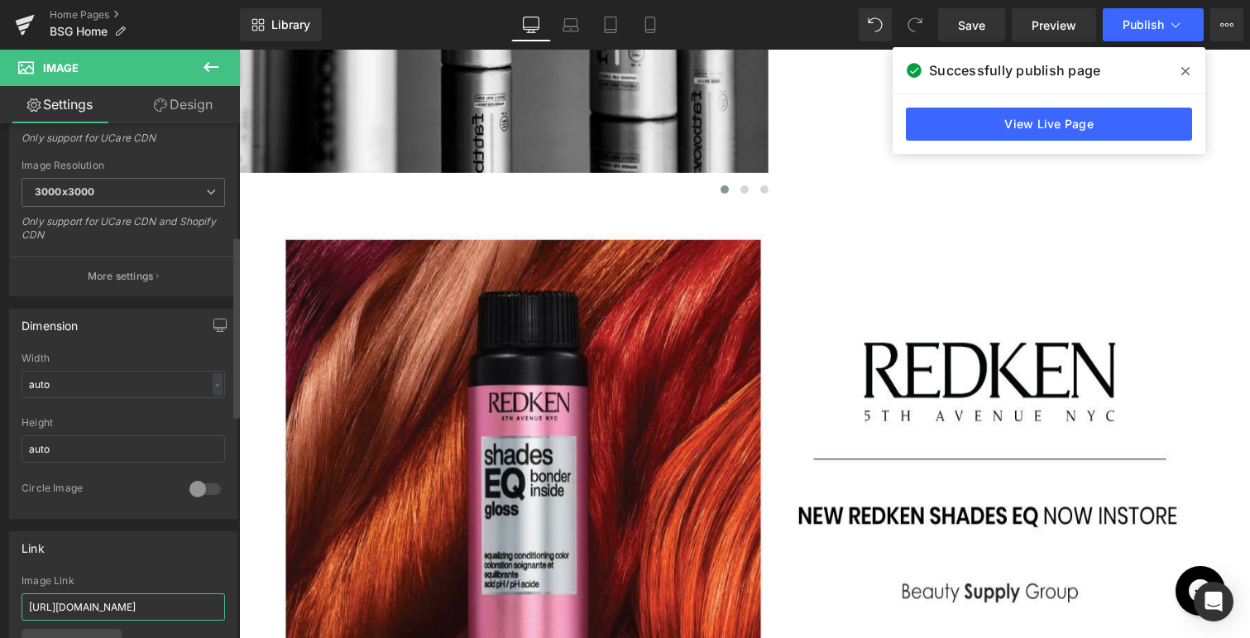
scroll to position [0, 96]
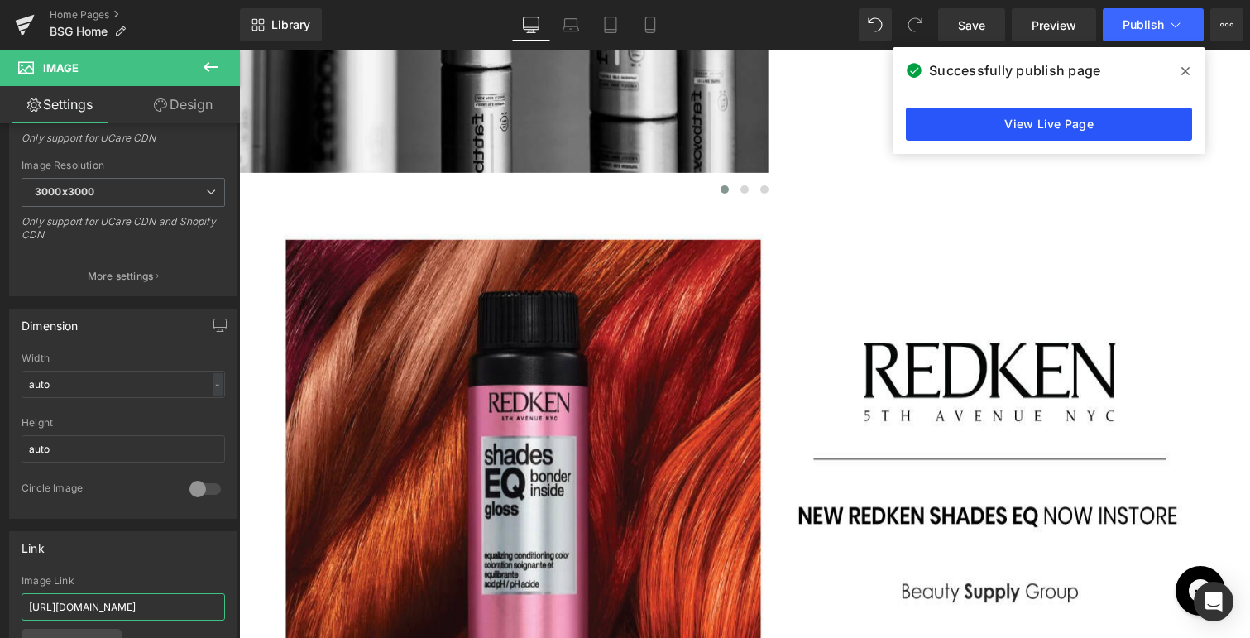
type input "[URL][DOMAIN_NAME]"
click at [1024, 123] on link "View Live Page" at bounding box center [1049, 124] width 286 height 33
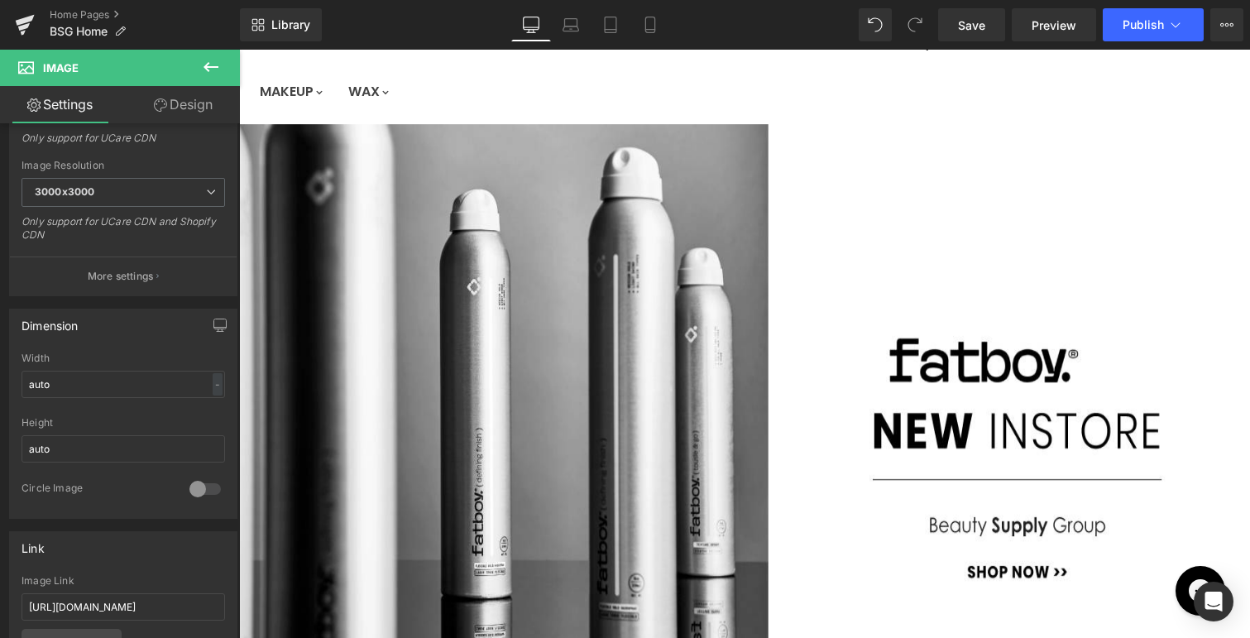
scroll to position [74, 0]
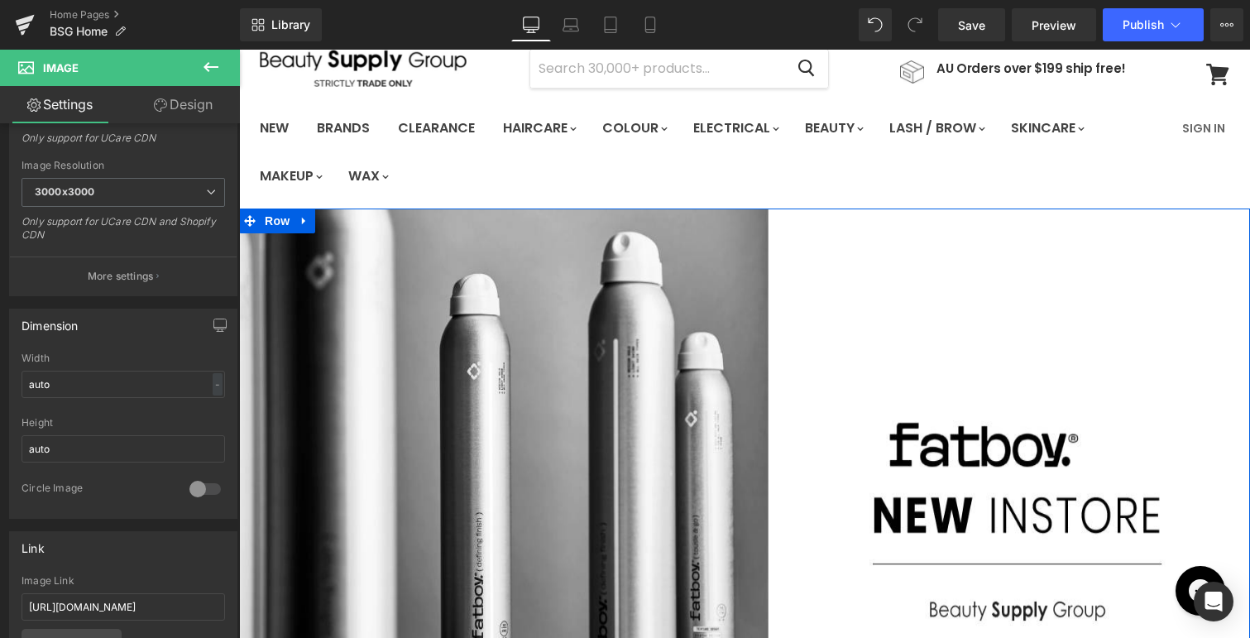
click \ "Main content"
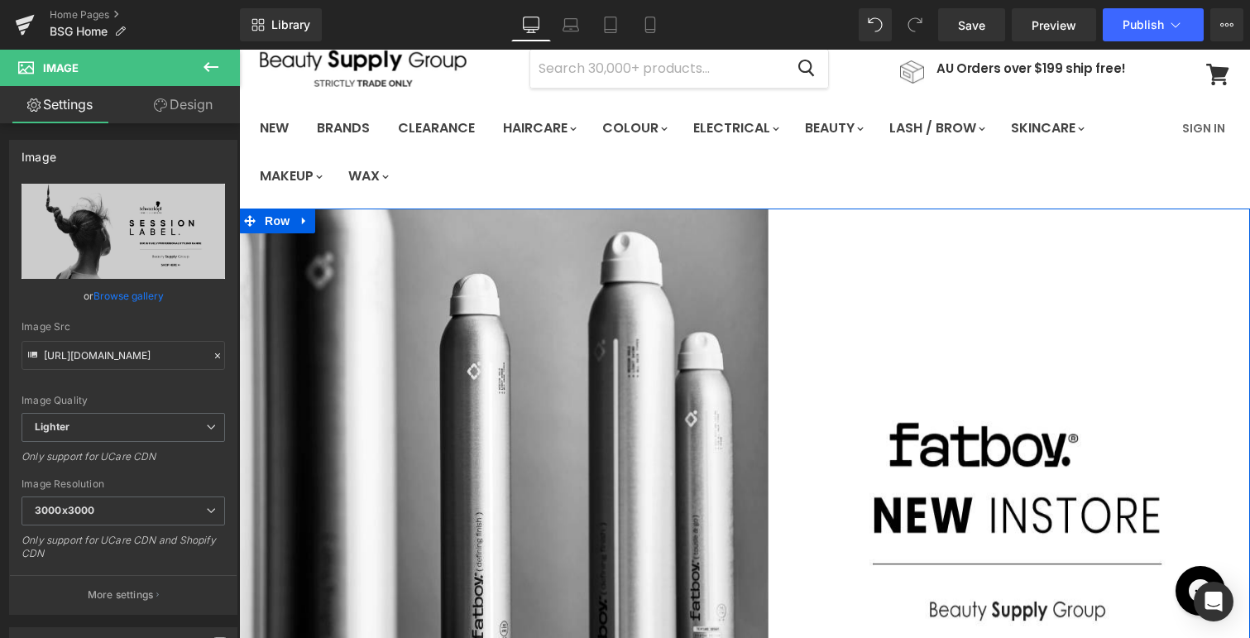
click \ "Main content"
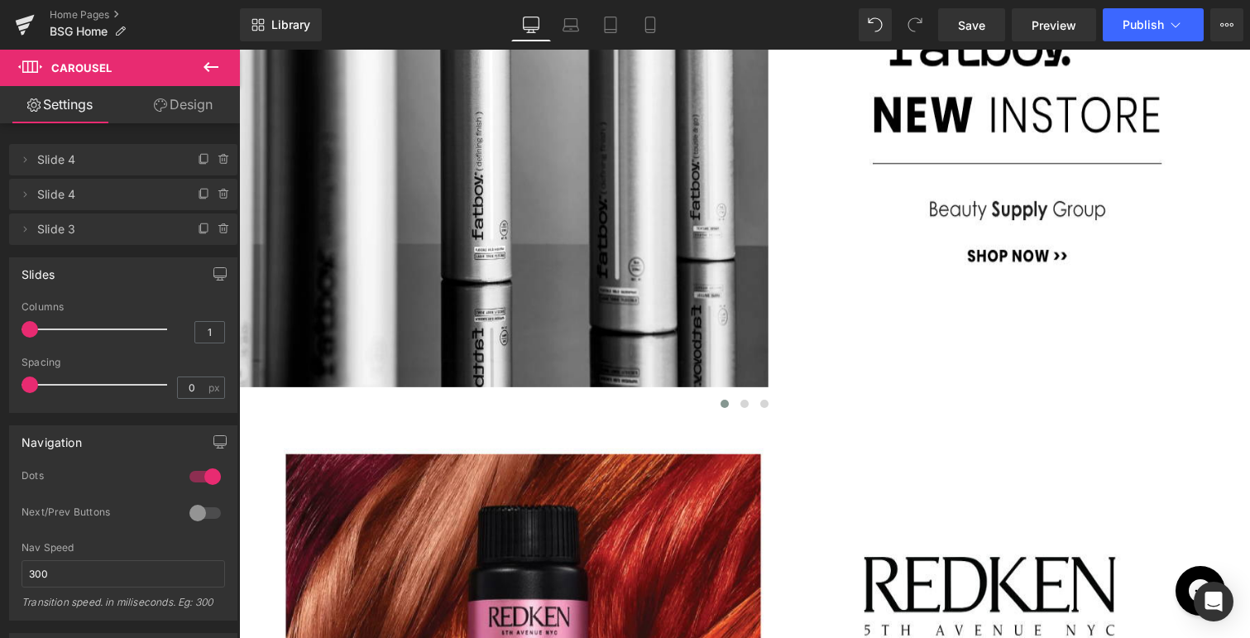
scroll to position [476, 0]
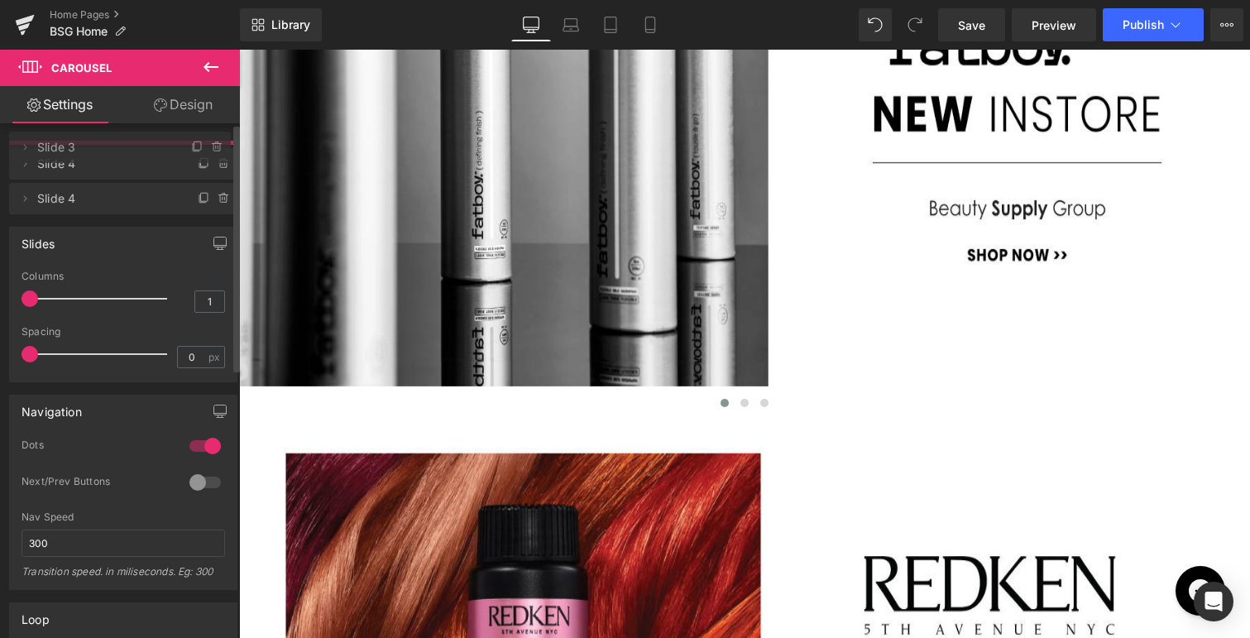
drag, startPoint x: 124, startPoint y: 223, endPoint x: 131, endPoint y: 142, distance: 81.4
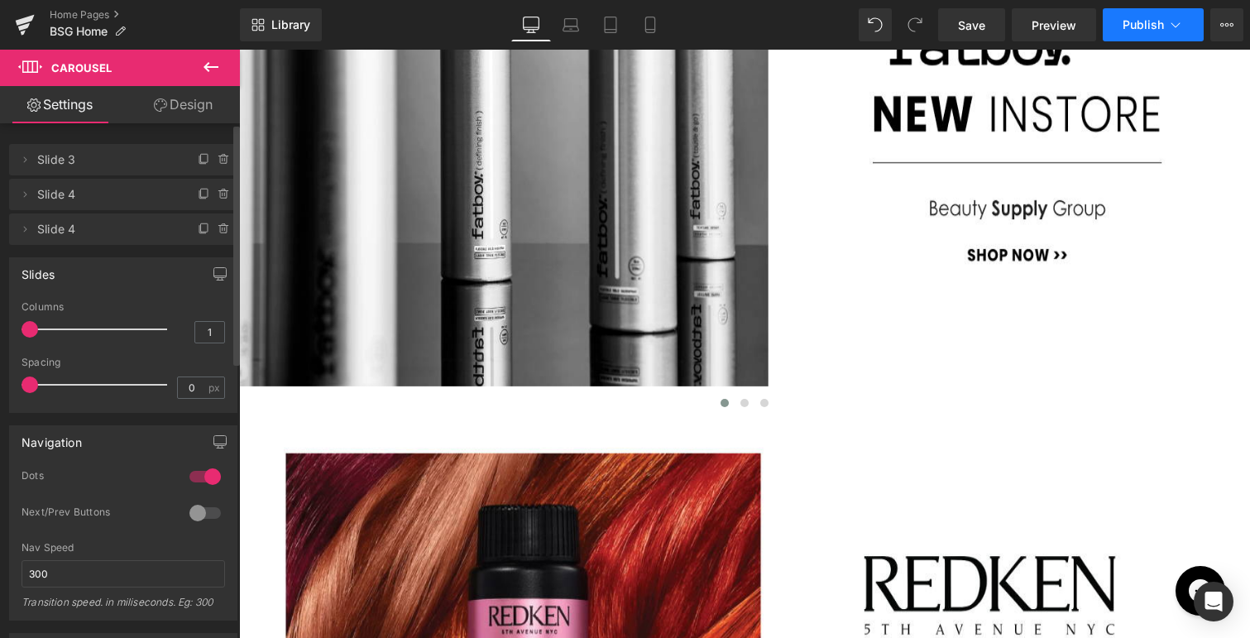
click at [1140, 26] on span "Publish" at bounding box center [1142, 24] width 41 height 13
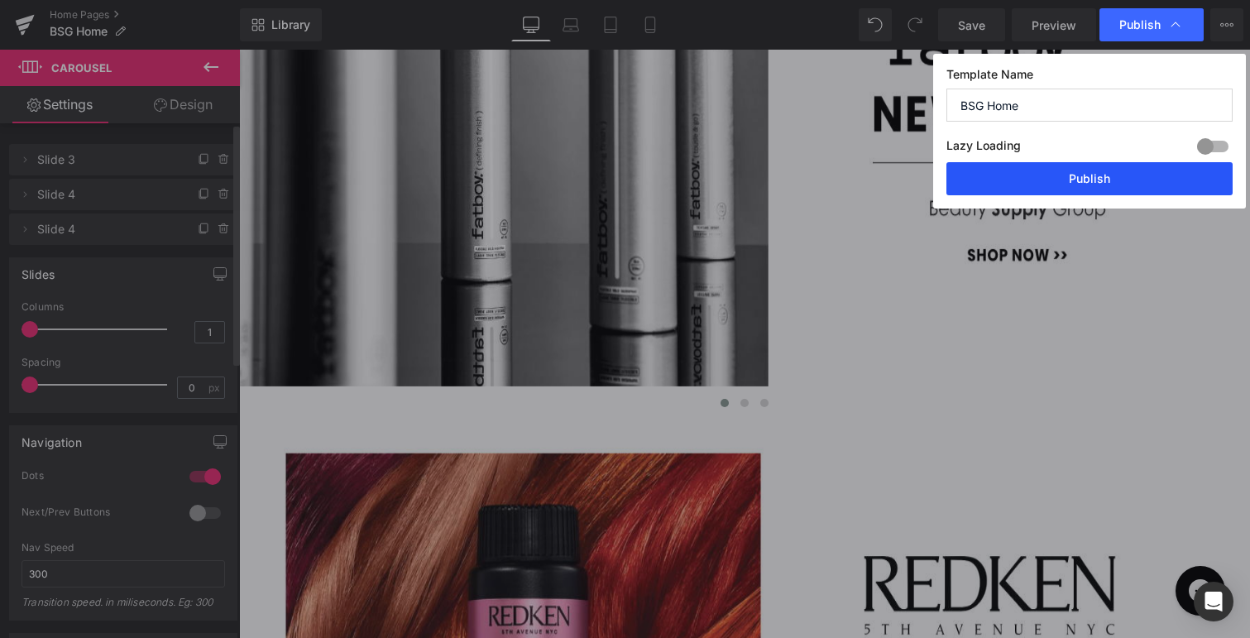
click at [1095, 170] on button "Publish" at bounding box center [1089, 178] width 286 height 33
